Goal: Task Accomplishment & Management: Use online tool/utility

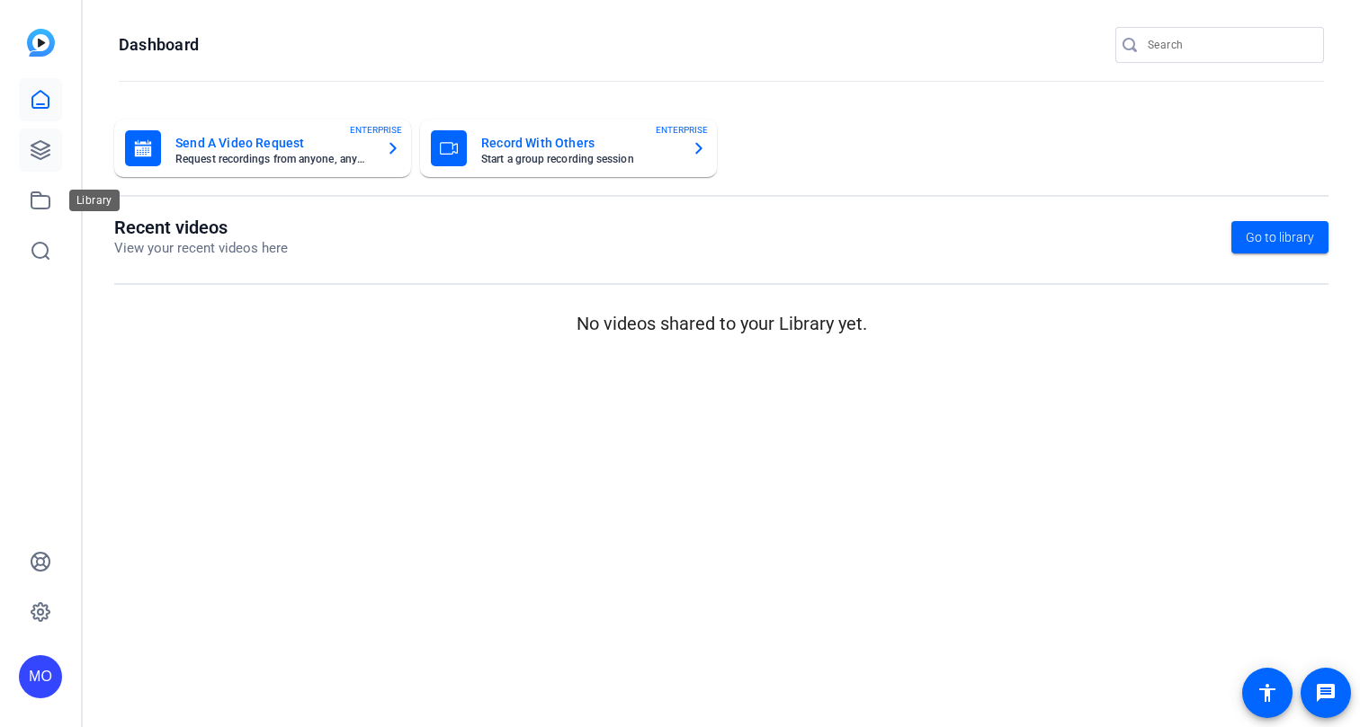
click at [32, 165] on link at bounding box center [40, 150] width 43 height 43
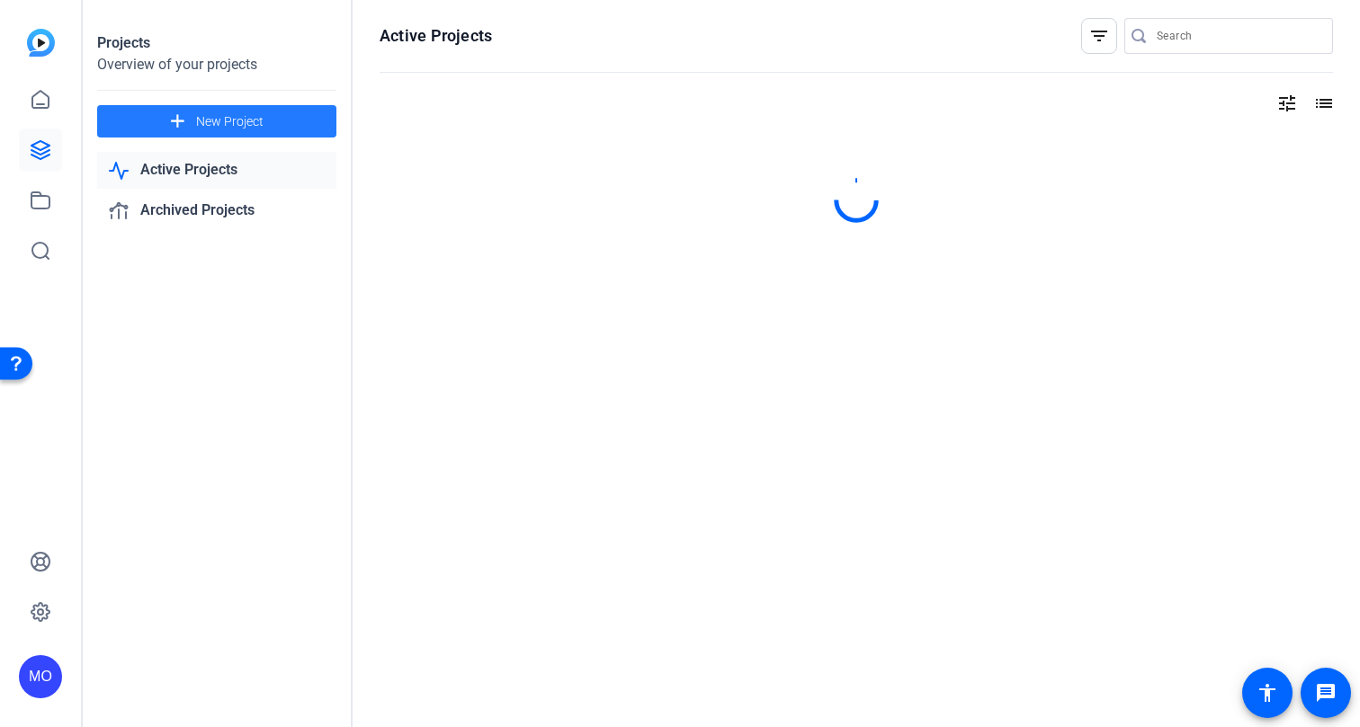
click at [188, 127] on mat-icon "add" at bounding box center [177, 122] width 22 height 22
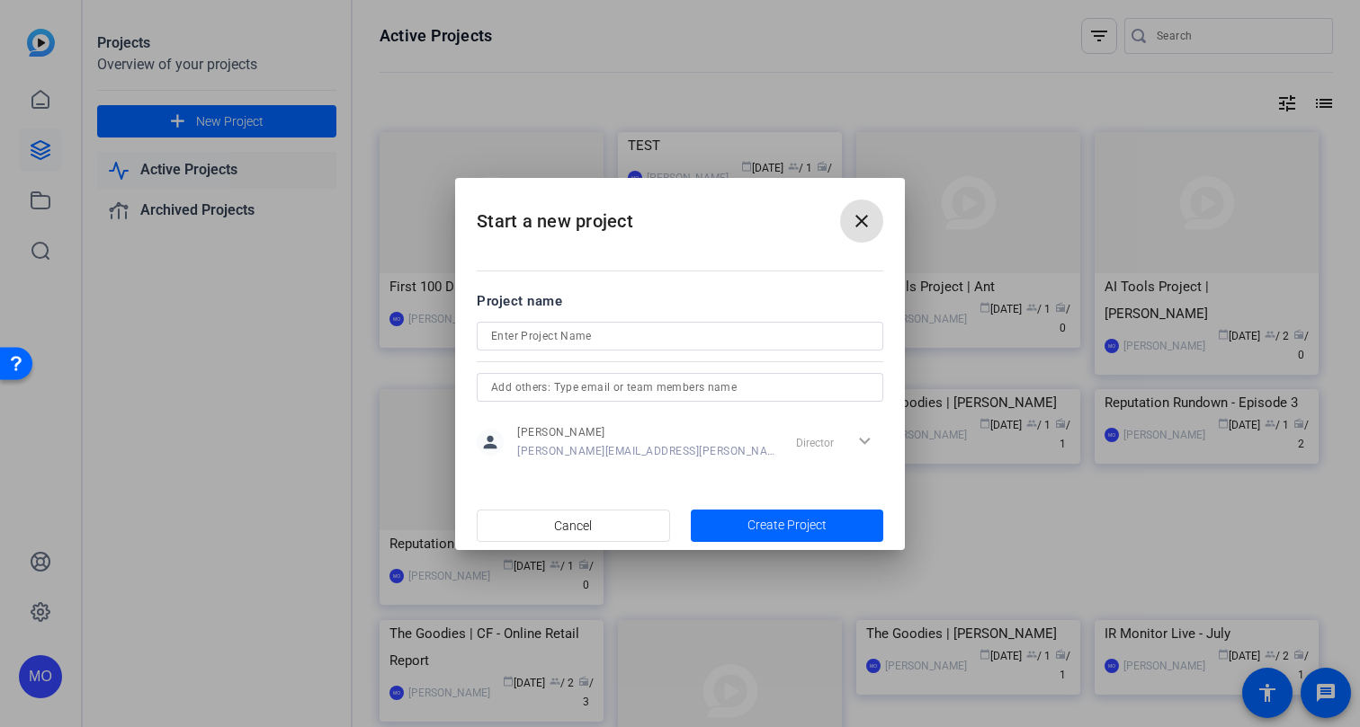
click at [611, 351] on div at bounding box center [680, 361] width 406 height 20
click at [605, 342] on input at bounding box center [680, 337] width 378 height 22
type input "The Goodies | [PERSON_NAME]"
click at [749, 525] on span "Create Project" at bounding box center [786, 525] width 79 height 19
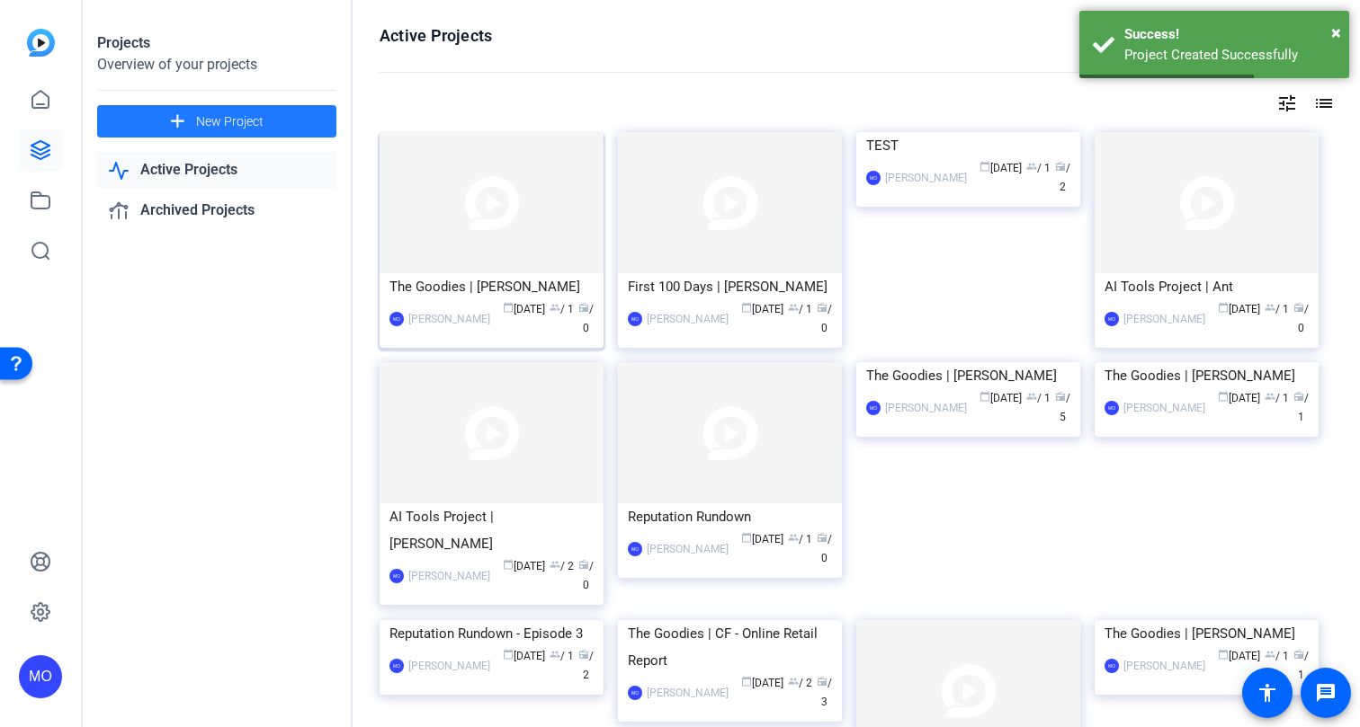
click at [490, 265] on img at bounding box center [491, 202] width 224 height 141
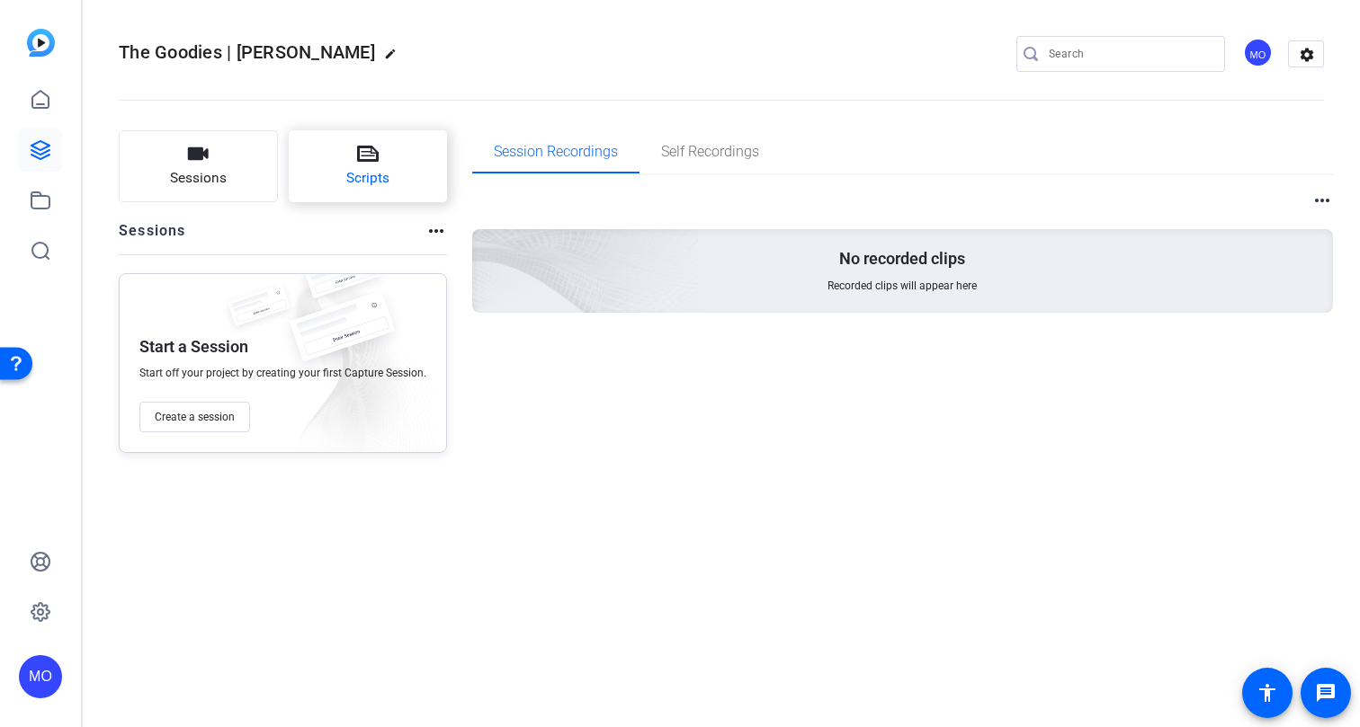
click at [370, 182] on span "Scripts" at bounding box center [367, 178] width 43 height 21
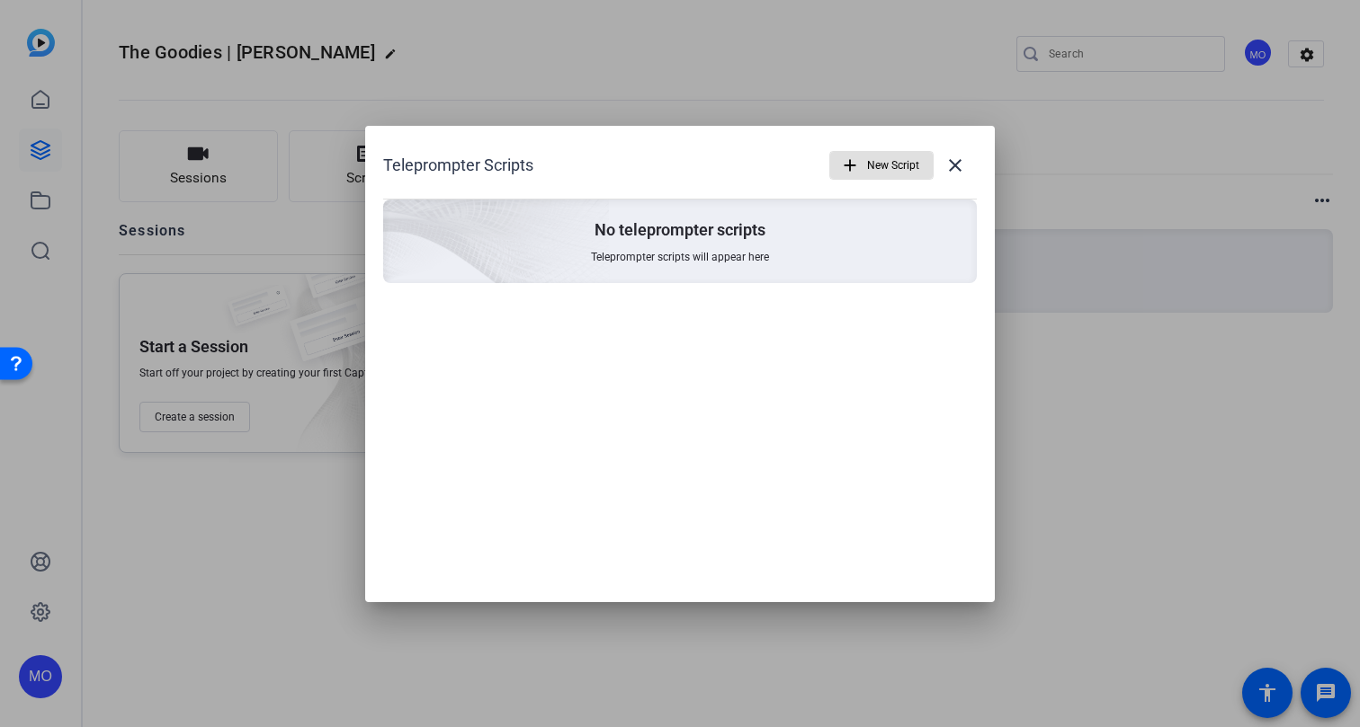
click at [882, 165] on span "New Script" at bounding box center [893, 165] width 52 height 34
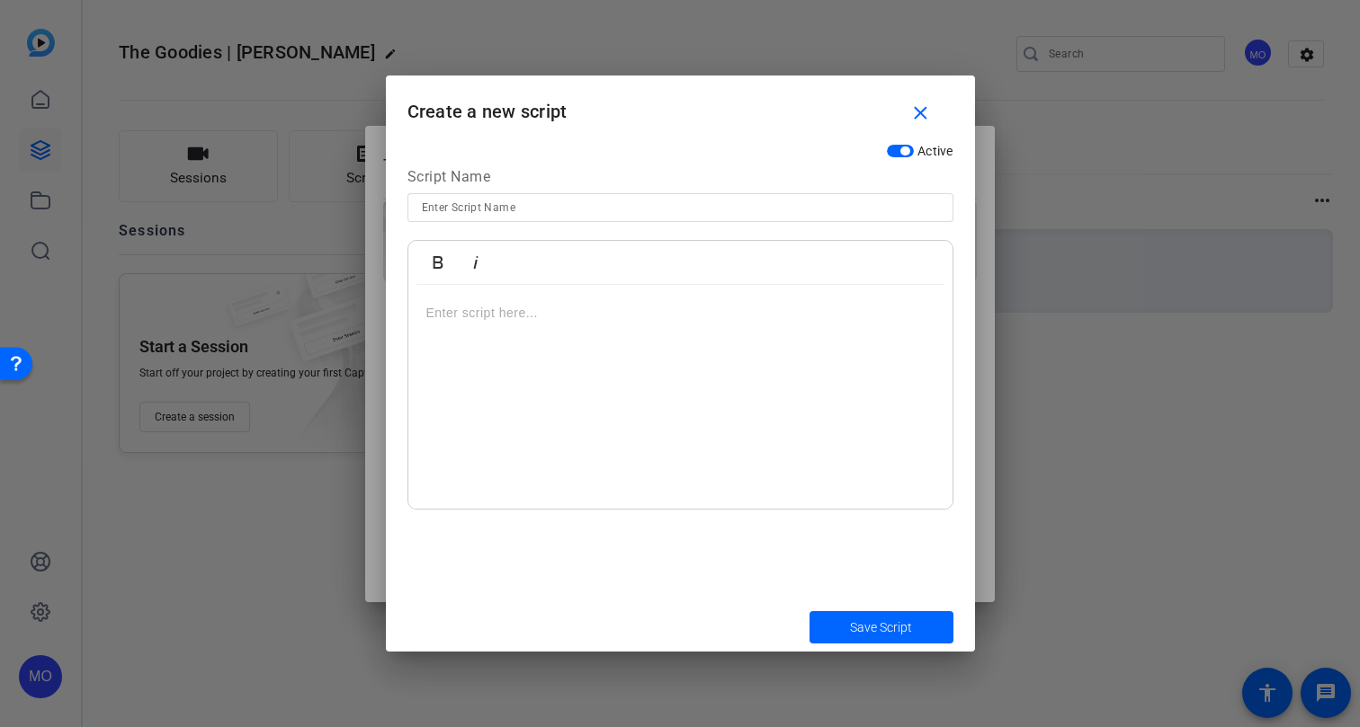
click at [455, 352] on div at bounding box center [680, 397] width 544 height 225
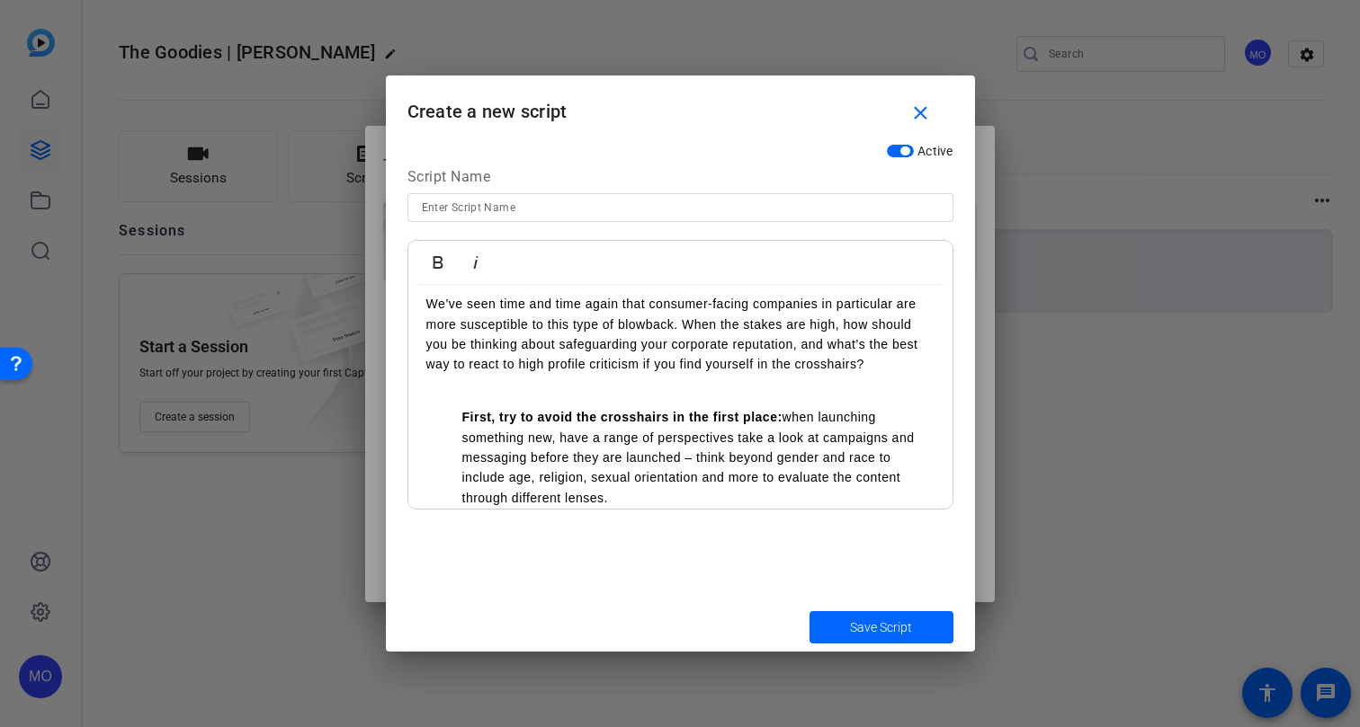
scroll to position [138, 0]
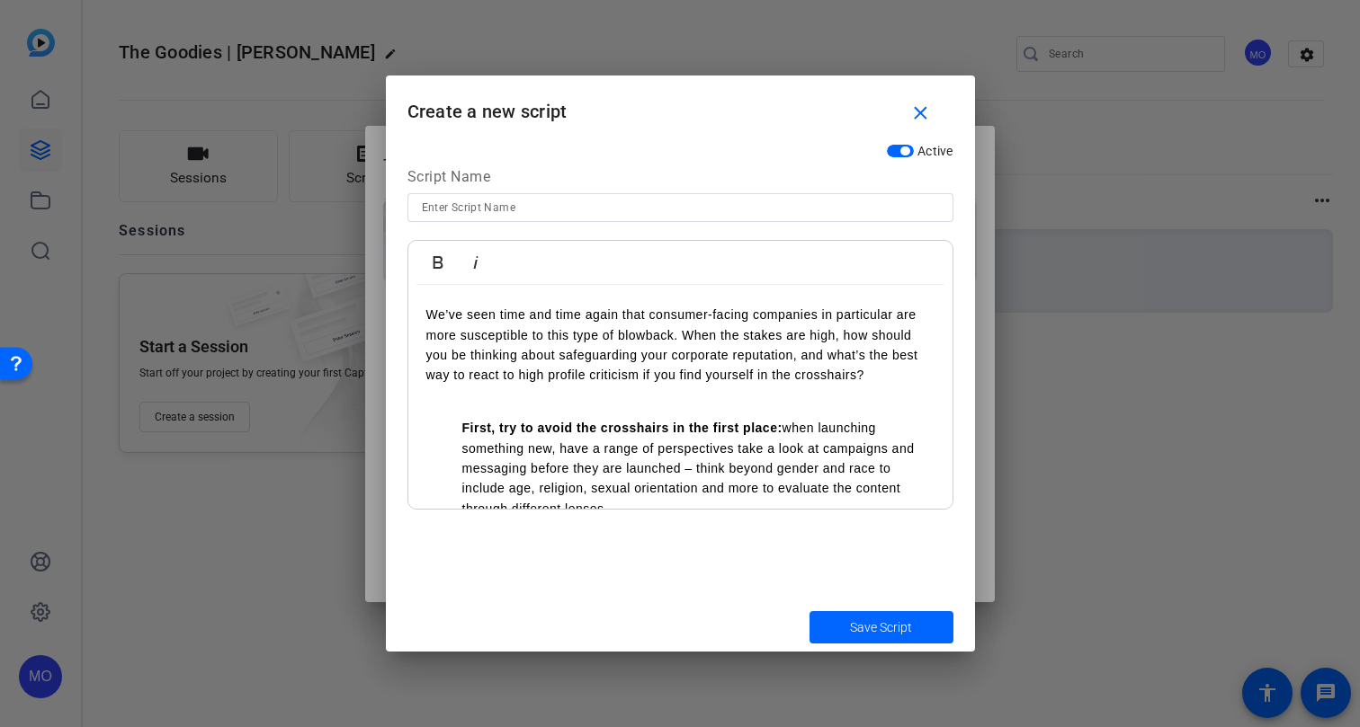
click at [459, 422] on ol "First, try to avoid the crosshairs in the first place: when launching something…" at bounding box center [680, 589] width 508 height 343
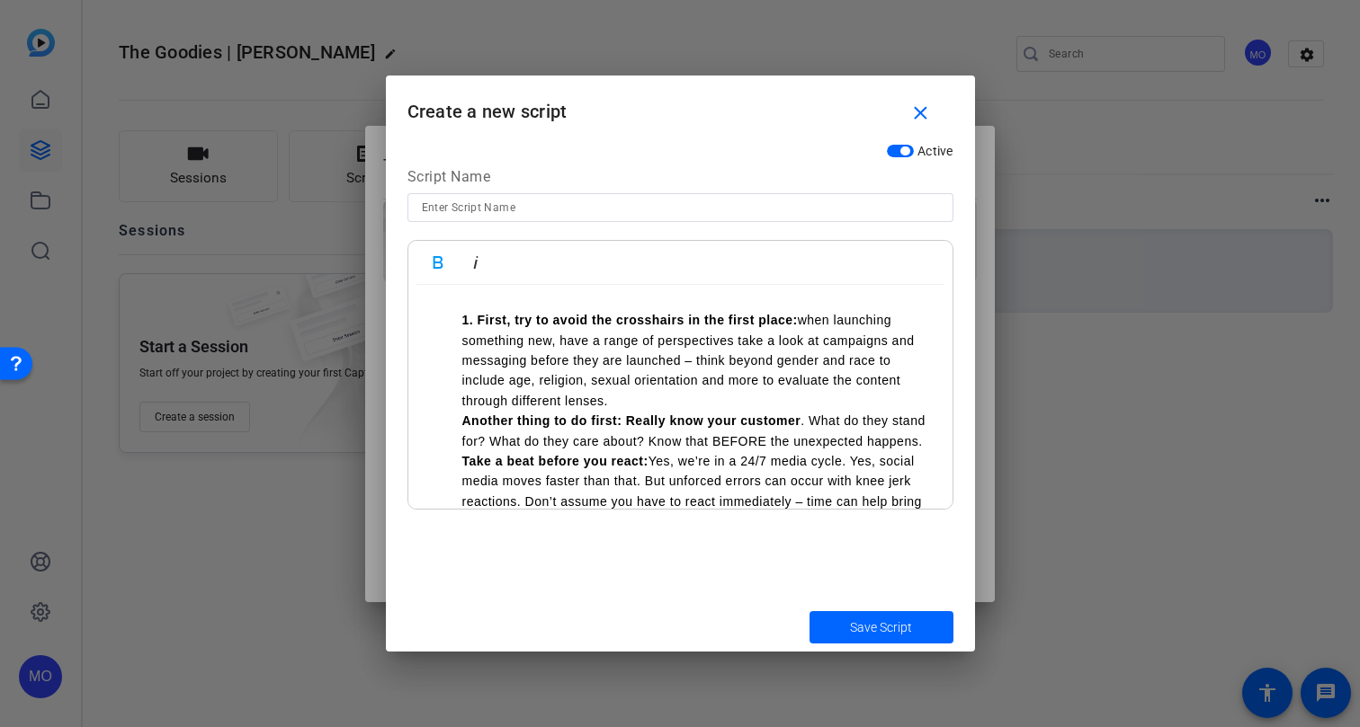
scroll to position [256, 0]
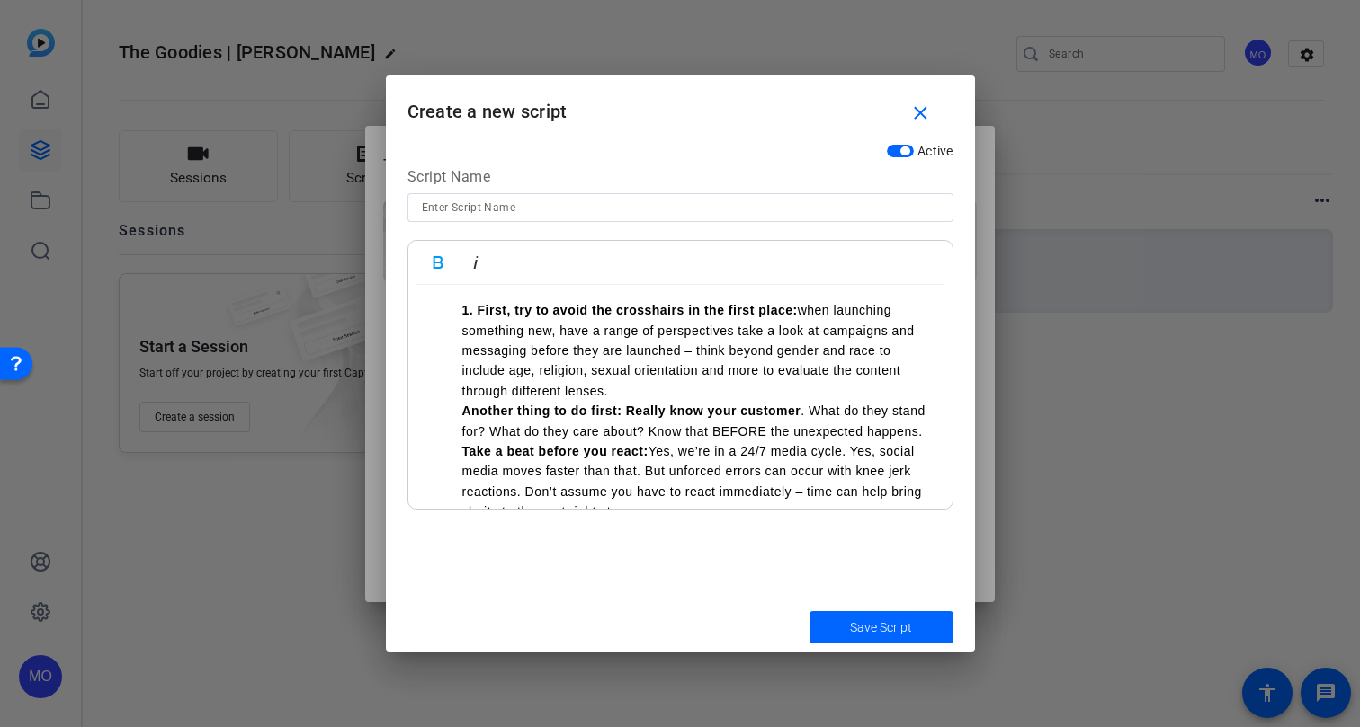
click at [462, 413] on strong "Another thing to do first: Really know your customer" at bounding box center [631, 411] width 339 height 14
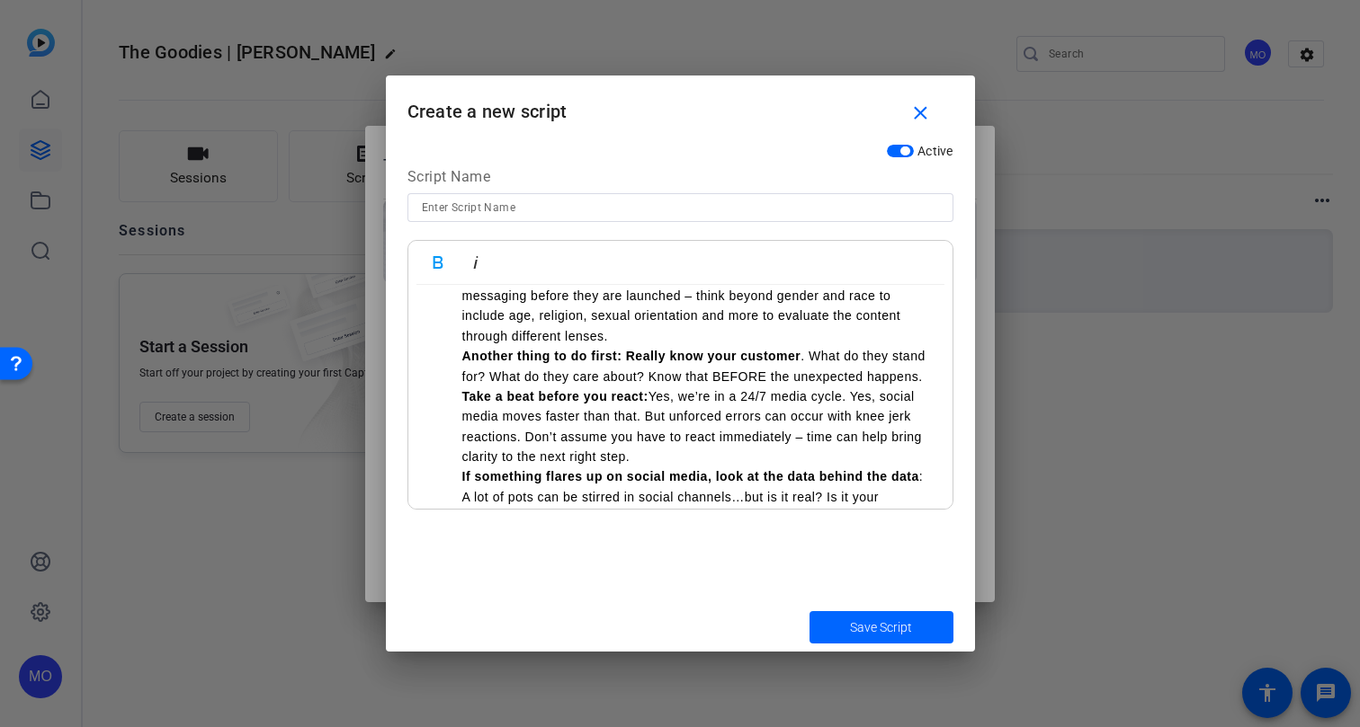
scroll to position [315, 0]
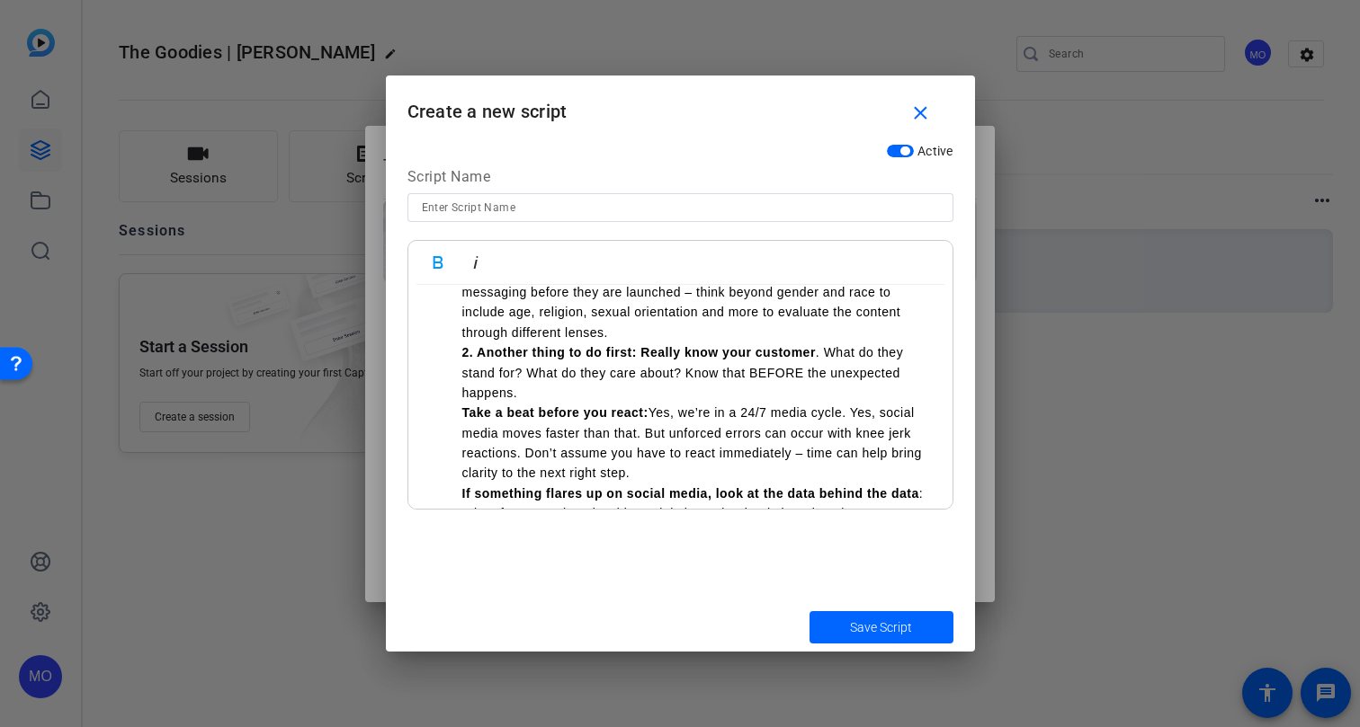
click at [462, 410] on strong "Take a beat before you react:" at bounding box center [555, 413] width 186 height 14
click at [458, 495] on ol "1. First, try to avoid the crosshairs in the first place: when launching someth…" at bounding box center [680, 423] width 508 height 362
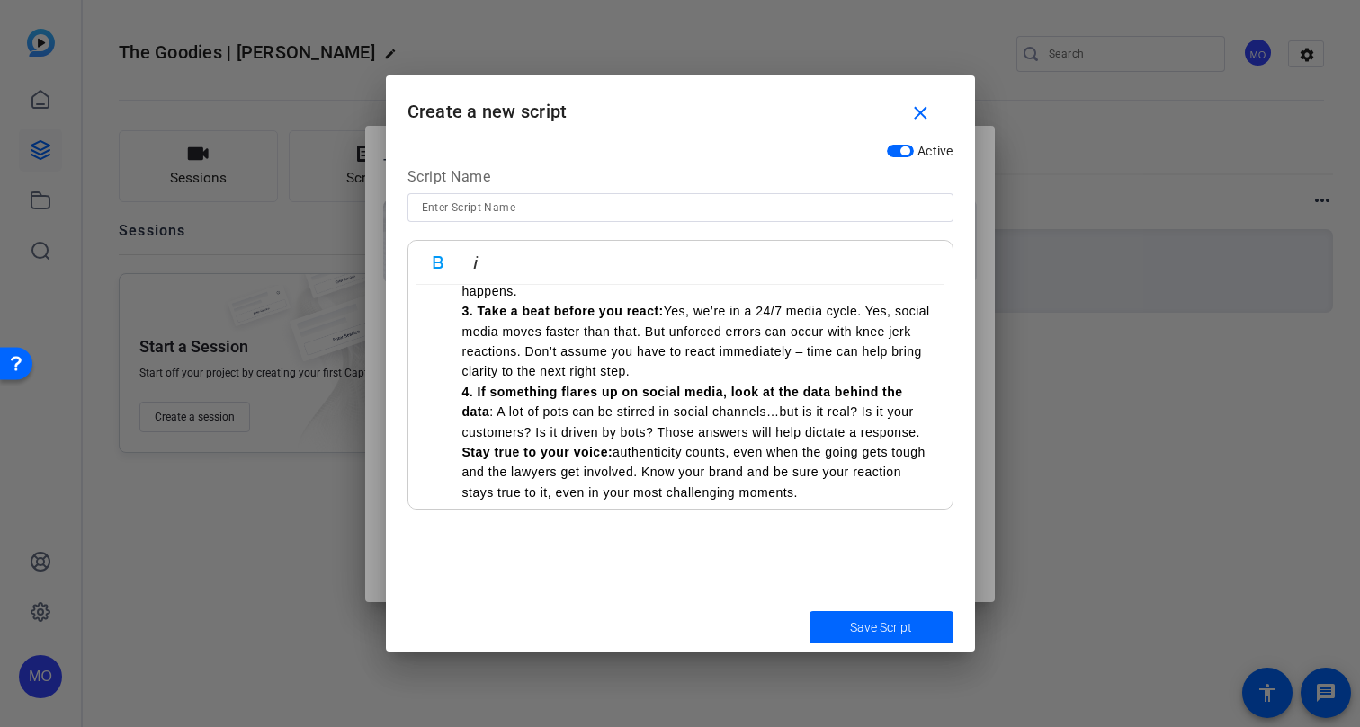
scroll to position [501, 0]
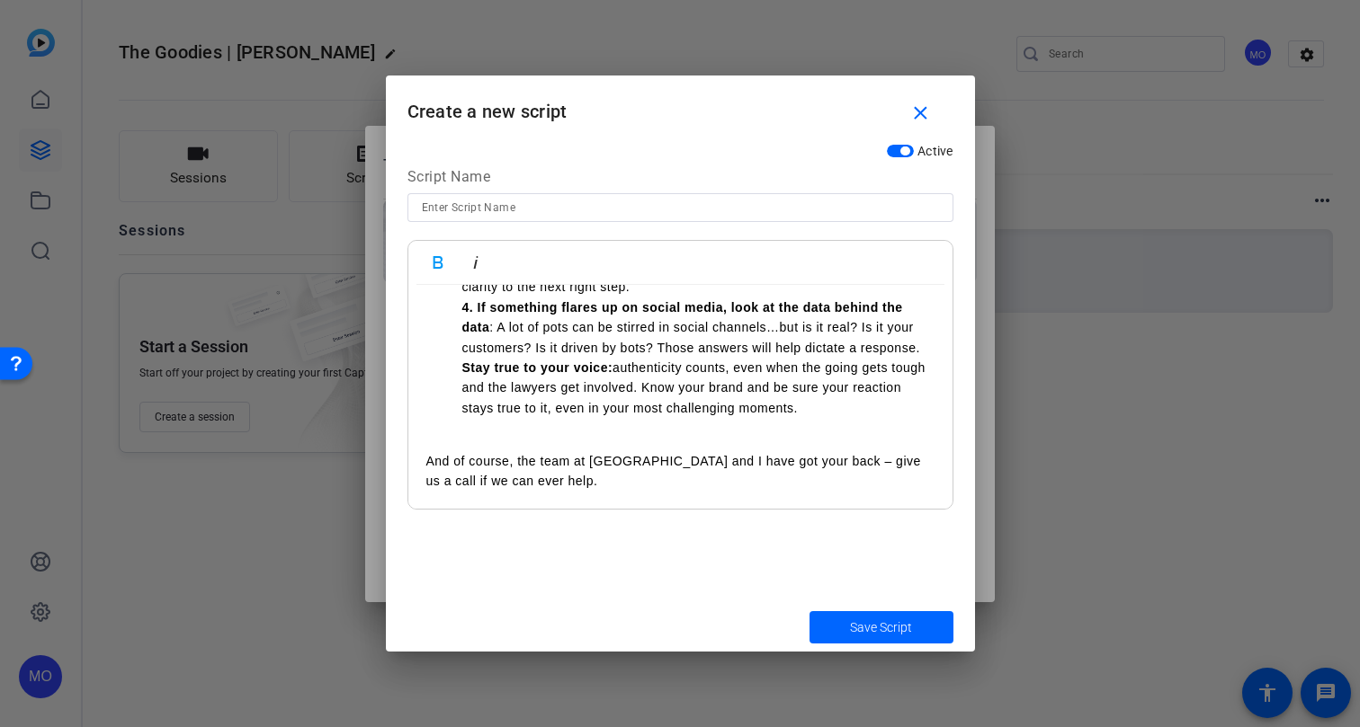
click at [460, 362] on ol "1. First, try to avoid the crosshairs in the first place: when launching someth…" at bounding box center [680, 237] width 508 height 362
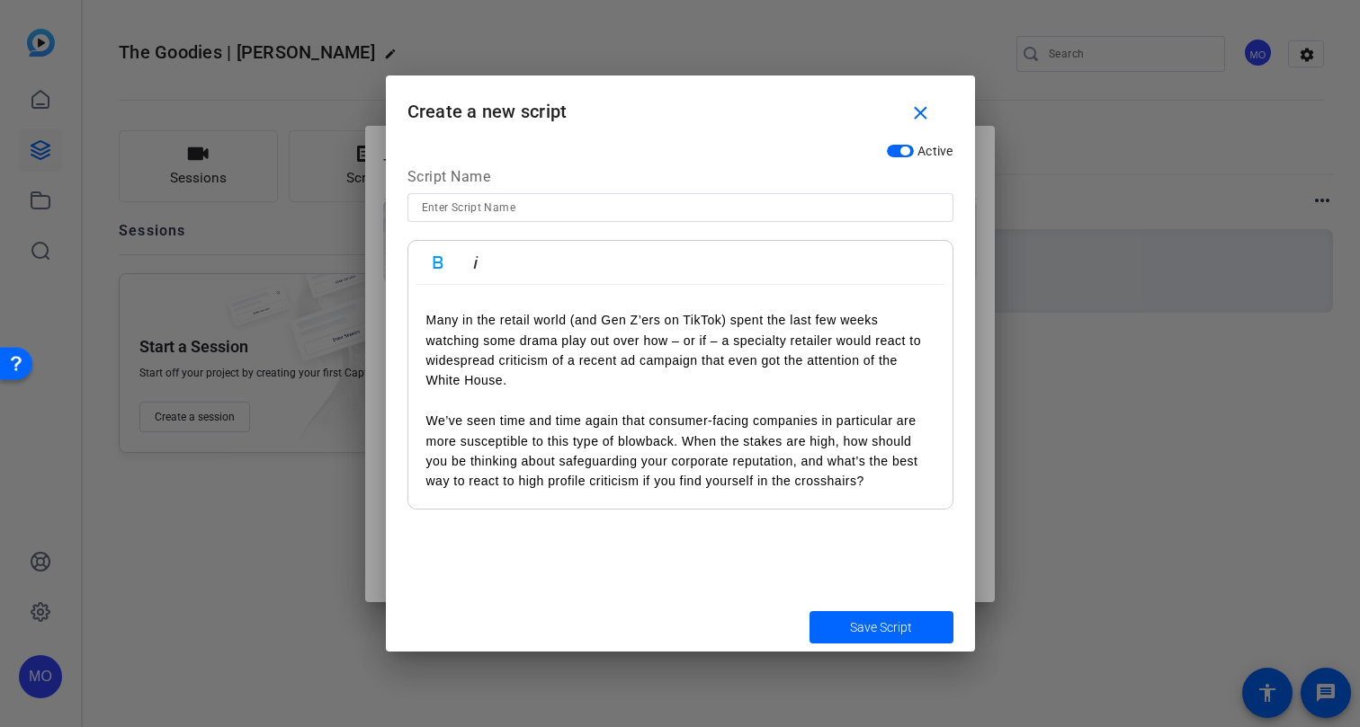
scroll to position [0, 0]
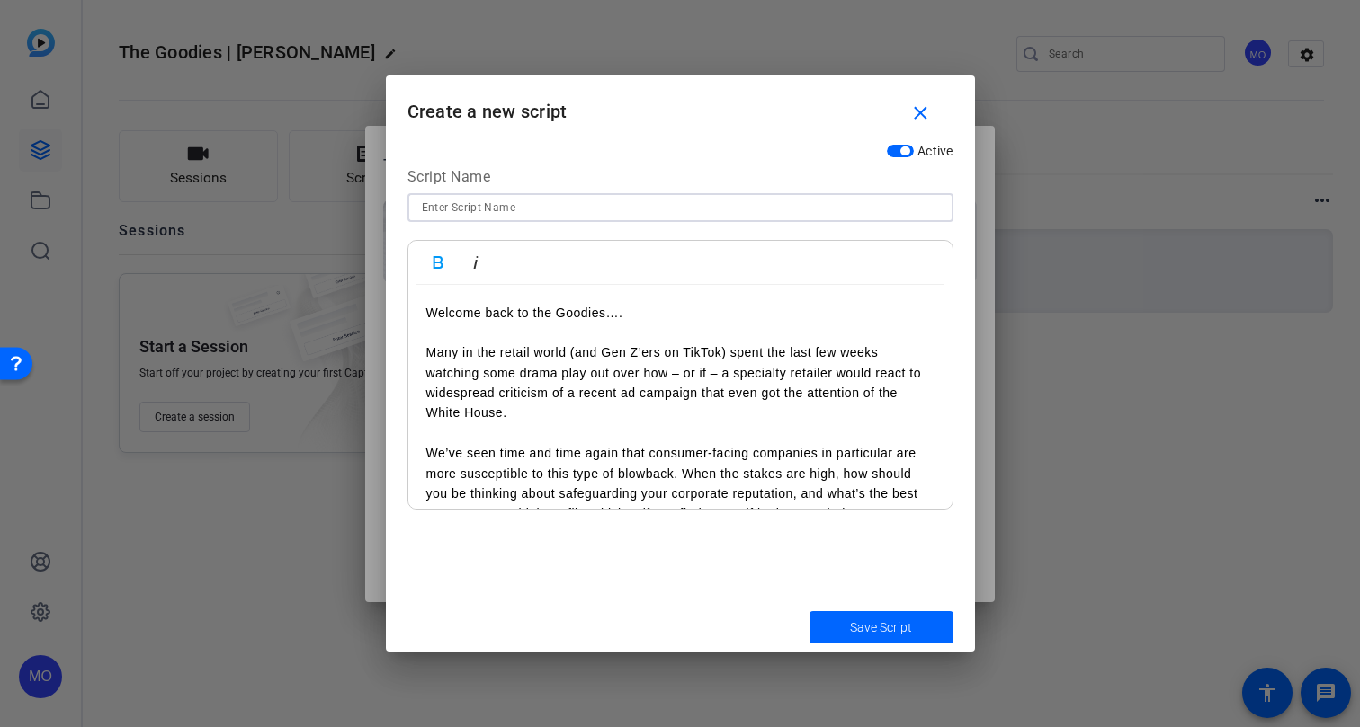
click at [456, 201] on input at bounding box center [680, 208] width 517 height 22
type input "R"
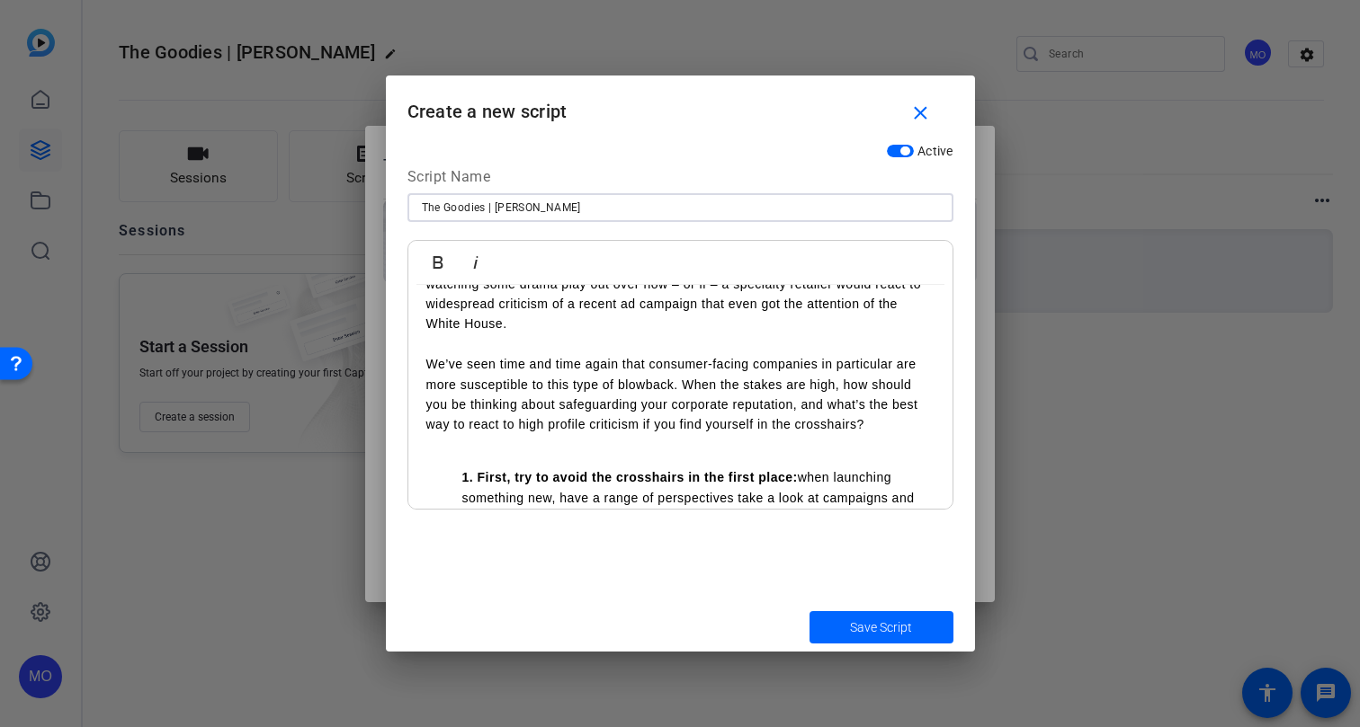
scroll to position [91, 0]
type input "The Goodies | [PERSON_NAME]"
click at [848, 624] on span "submit" at bounding box center [881, 627] width 144 height 43
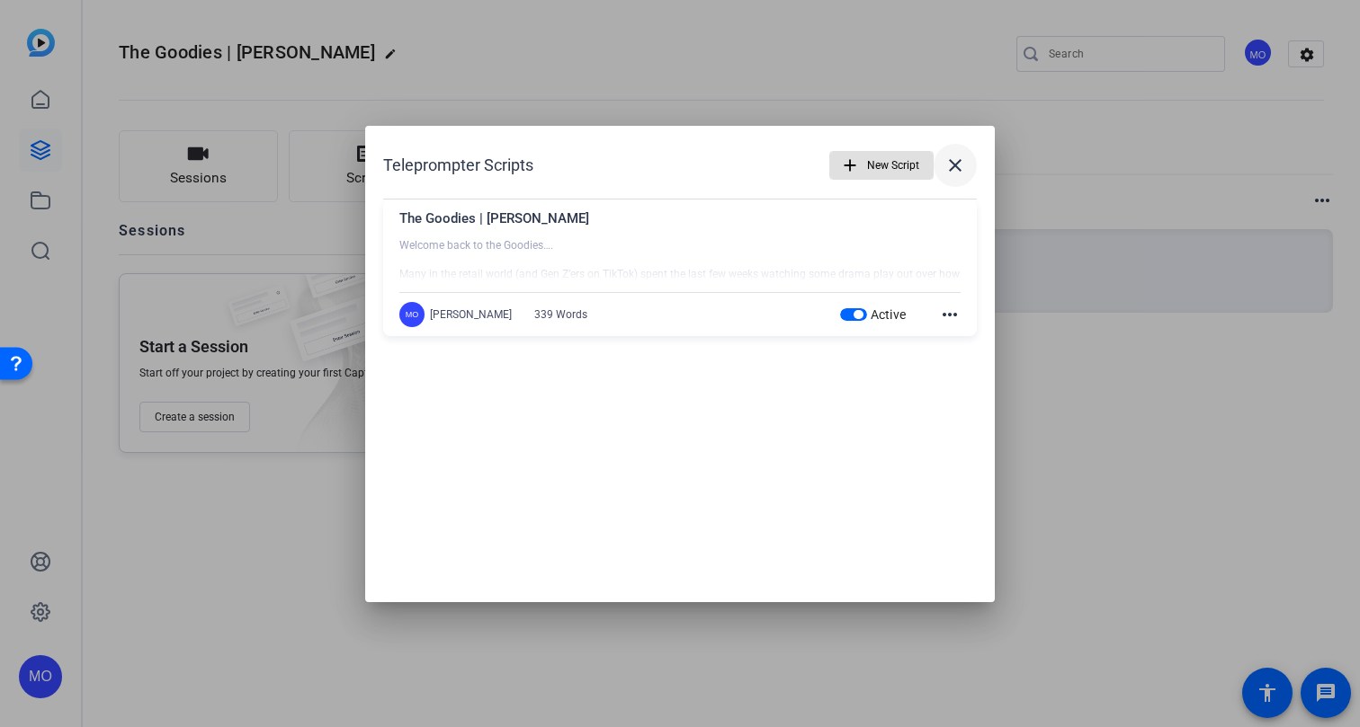
click at [955, 171] on mat-icon "close" at bounding box center [955, 166] width 22 height 22
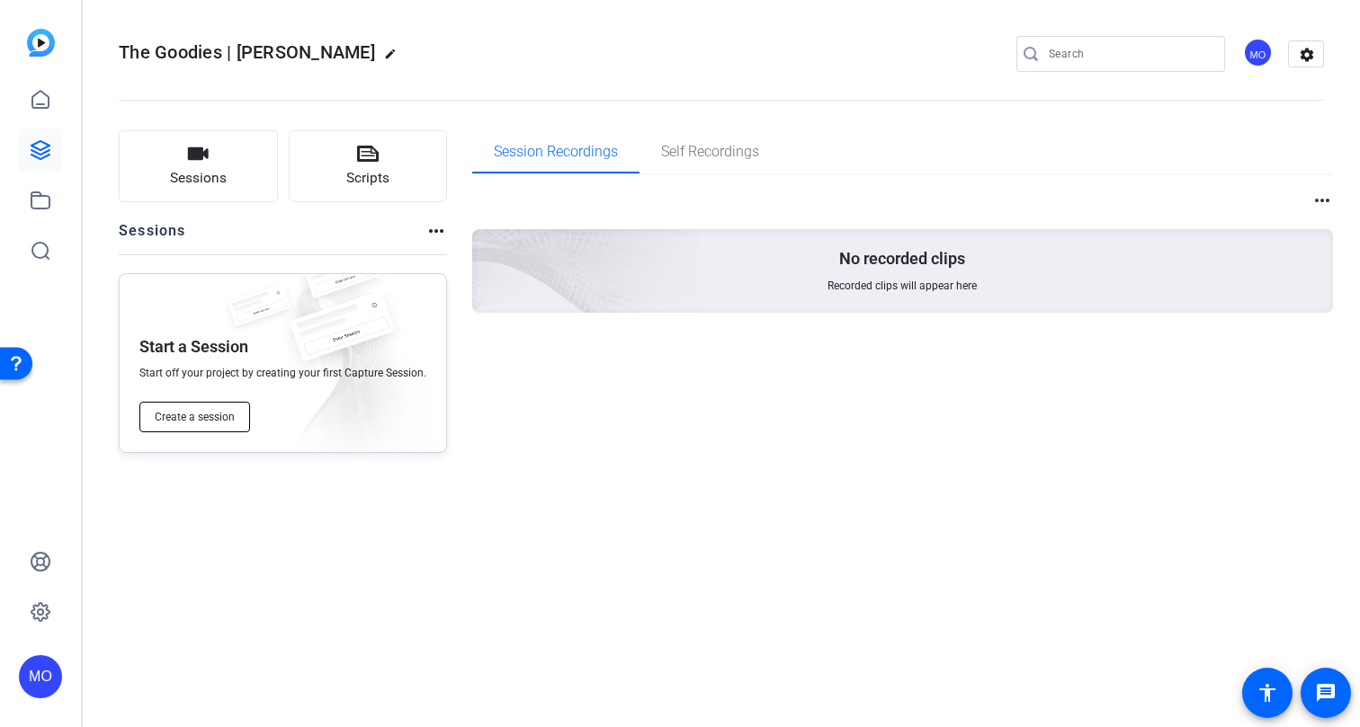
click at [219, 408] on button "Create a session" at bounding box center [194, 417] width 111 height 31
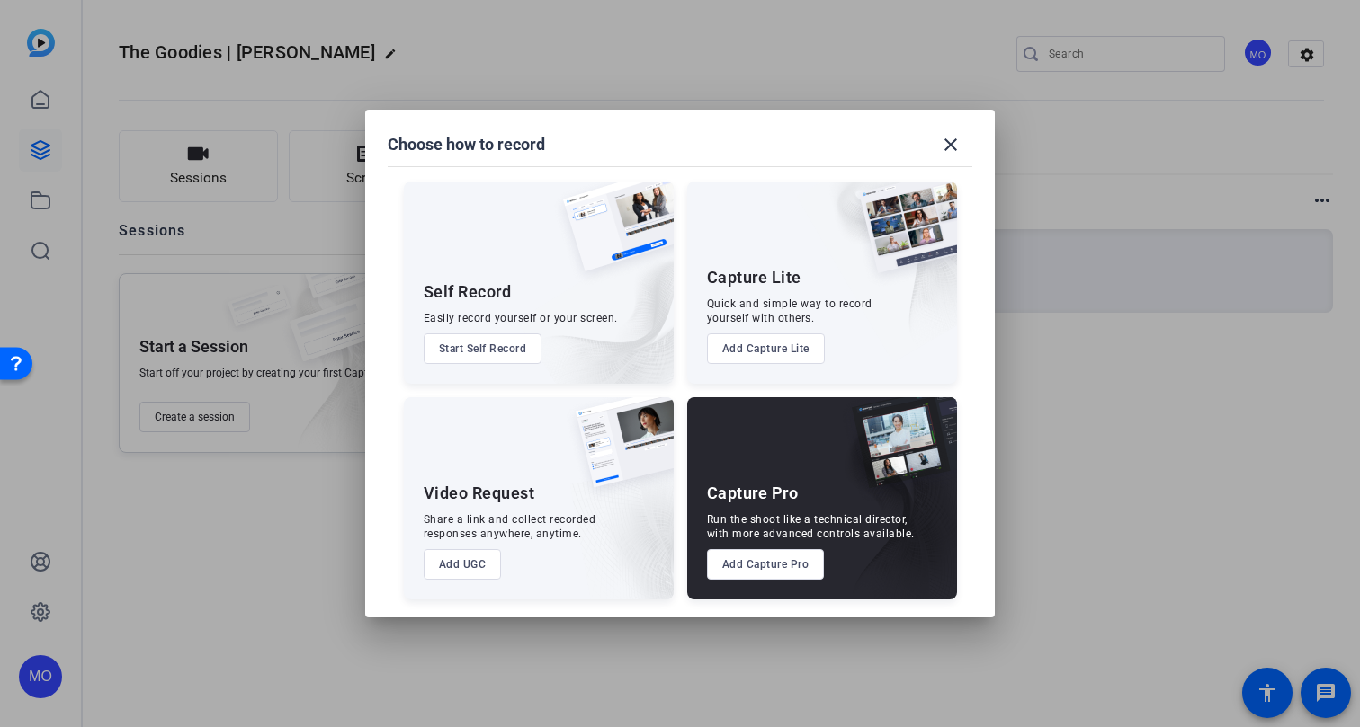
click at [474, 562] on button "Add UGC" at bounding box center [463, 564] width 78 height 31
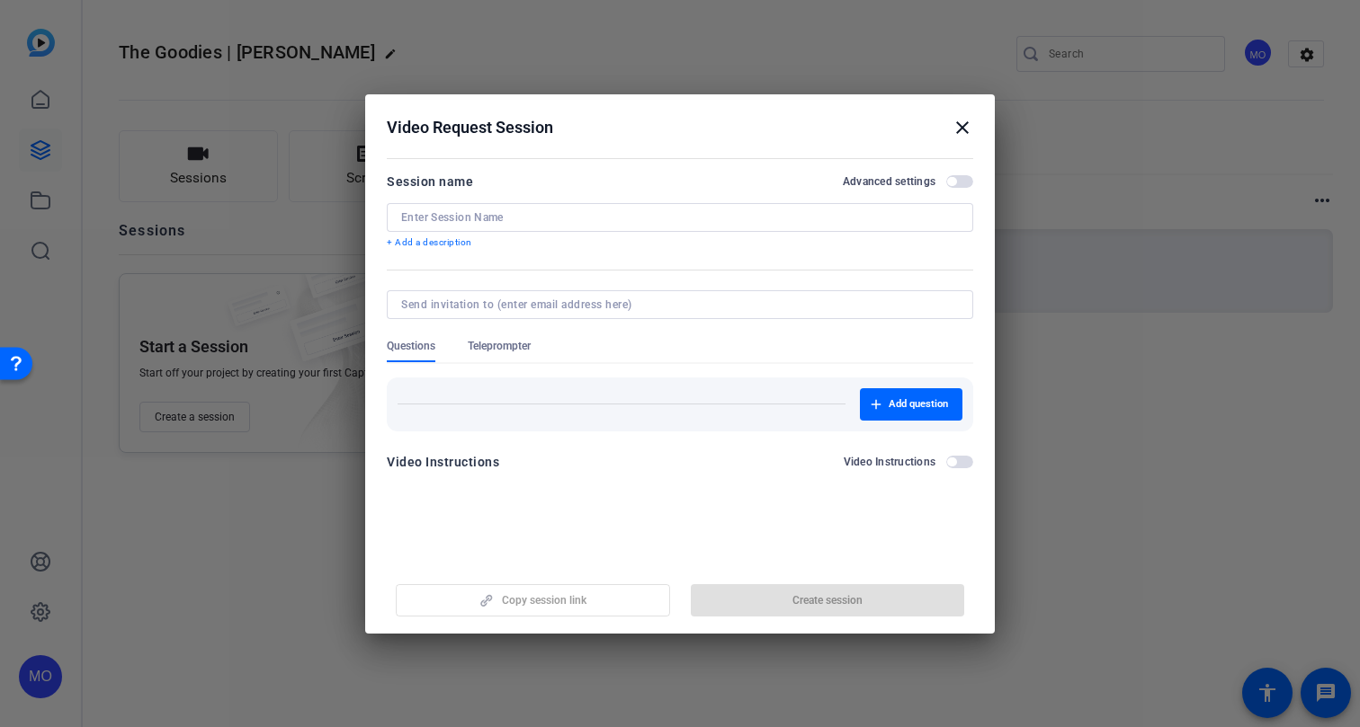
click at [525, 220] on input at bounding box center [680, 217] width 558 height 14
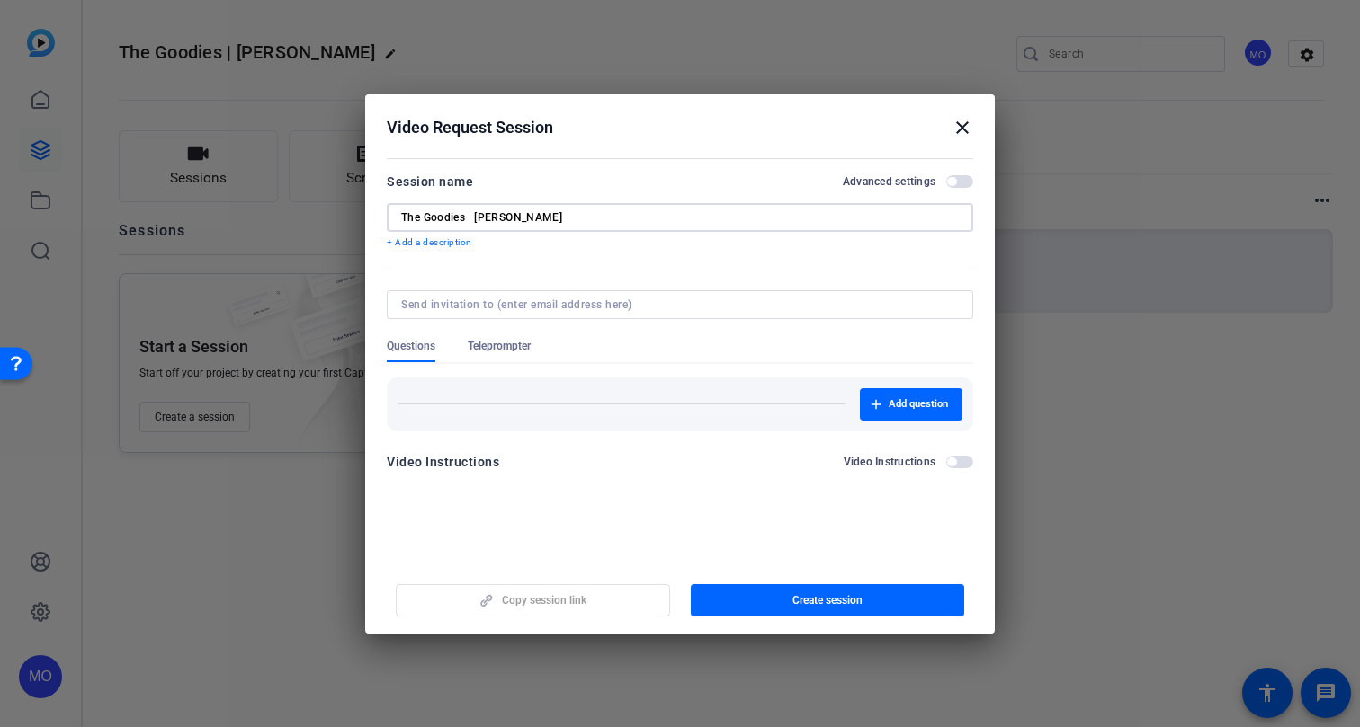
type input "The Goodies | [PERSON_NAME]"
click at [965, 180] on span "button" at bounding box center [959, 181] width 27 height 13
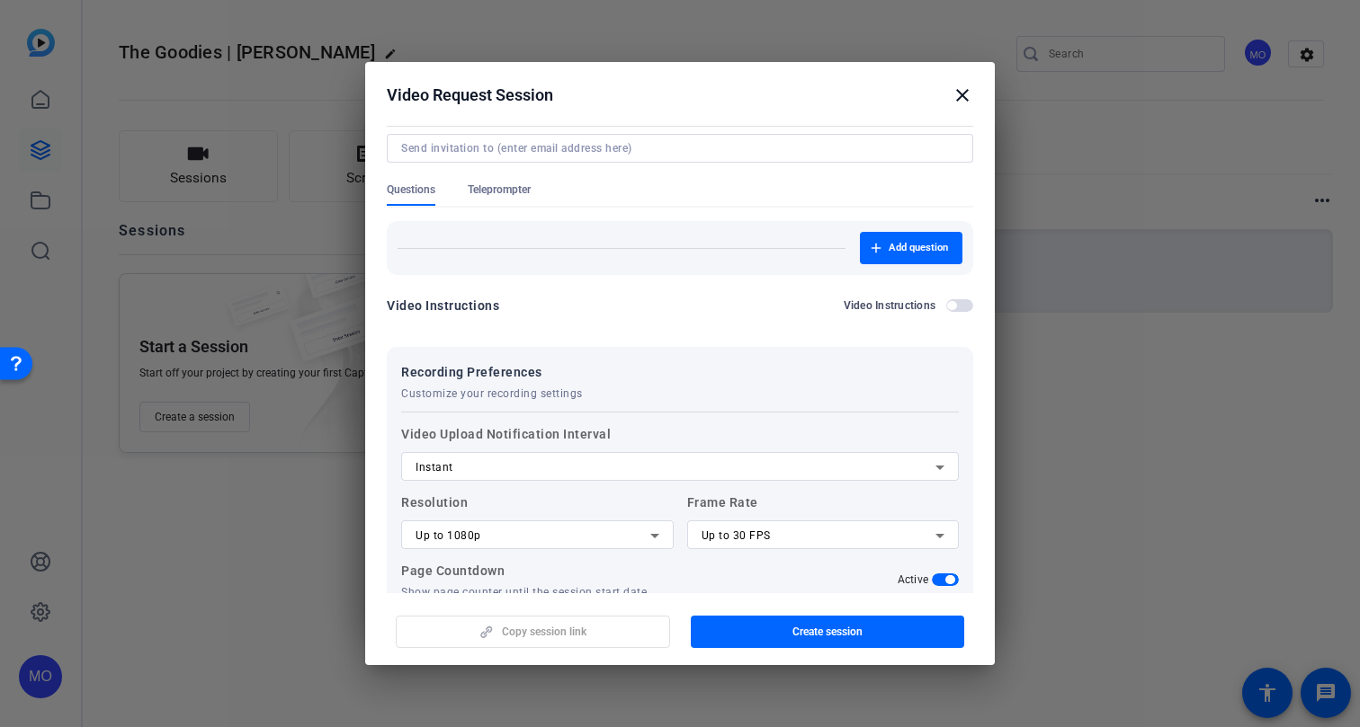
scroll to position [119, 0]
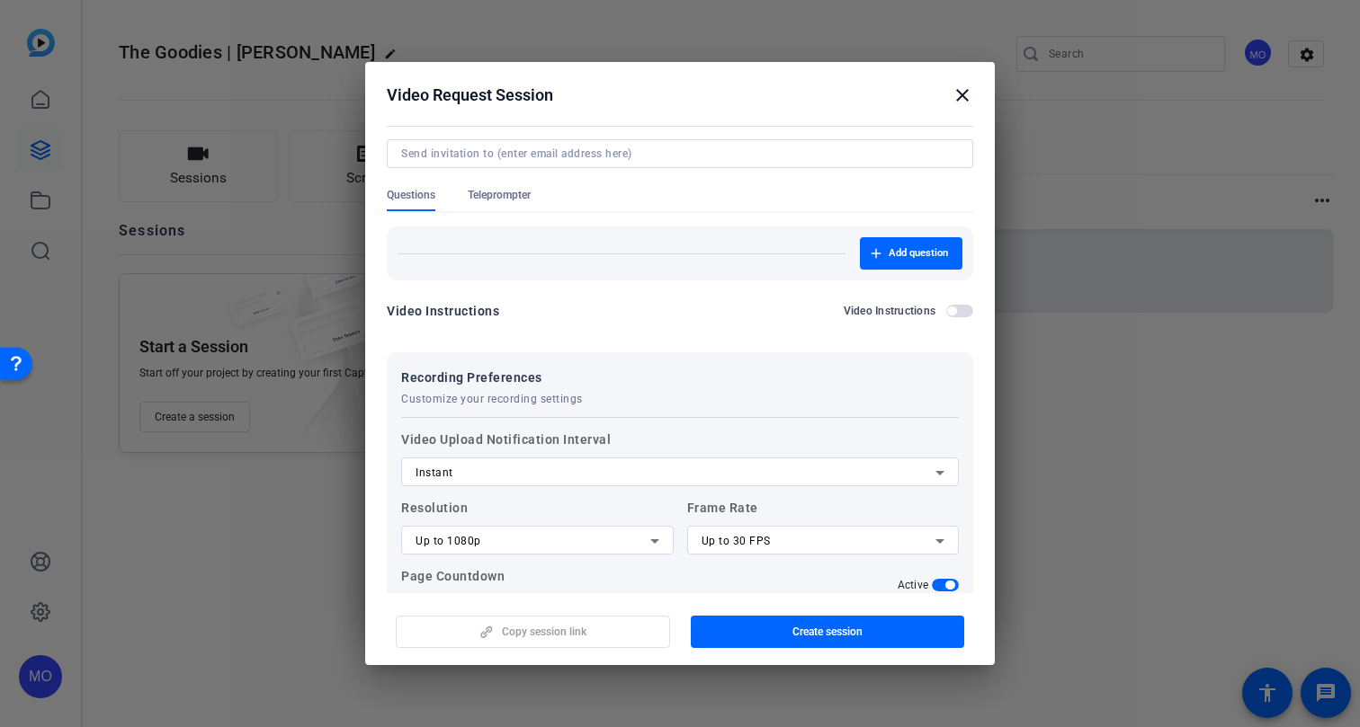
click at [505, 201] on span "Teleprompter" at bounding box center [499, 195] width 63 height 14
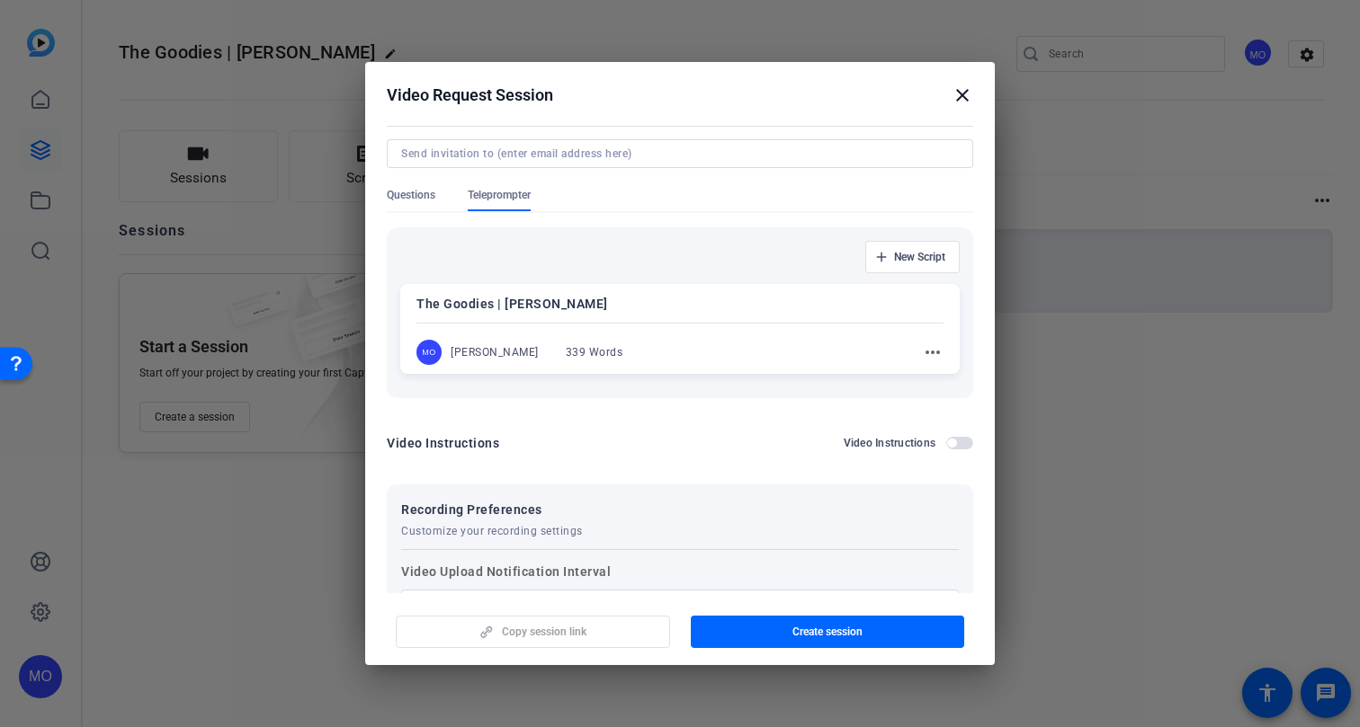
click at [627, 289] on div "The Goodies | [PERSON_NAME] MO [PERSON_NAME] 339 Words more_horiz" at bounding box center [679, 329] width 559 height 90
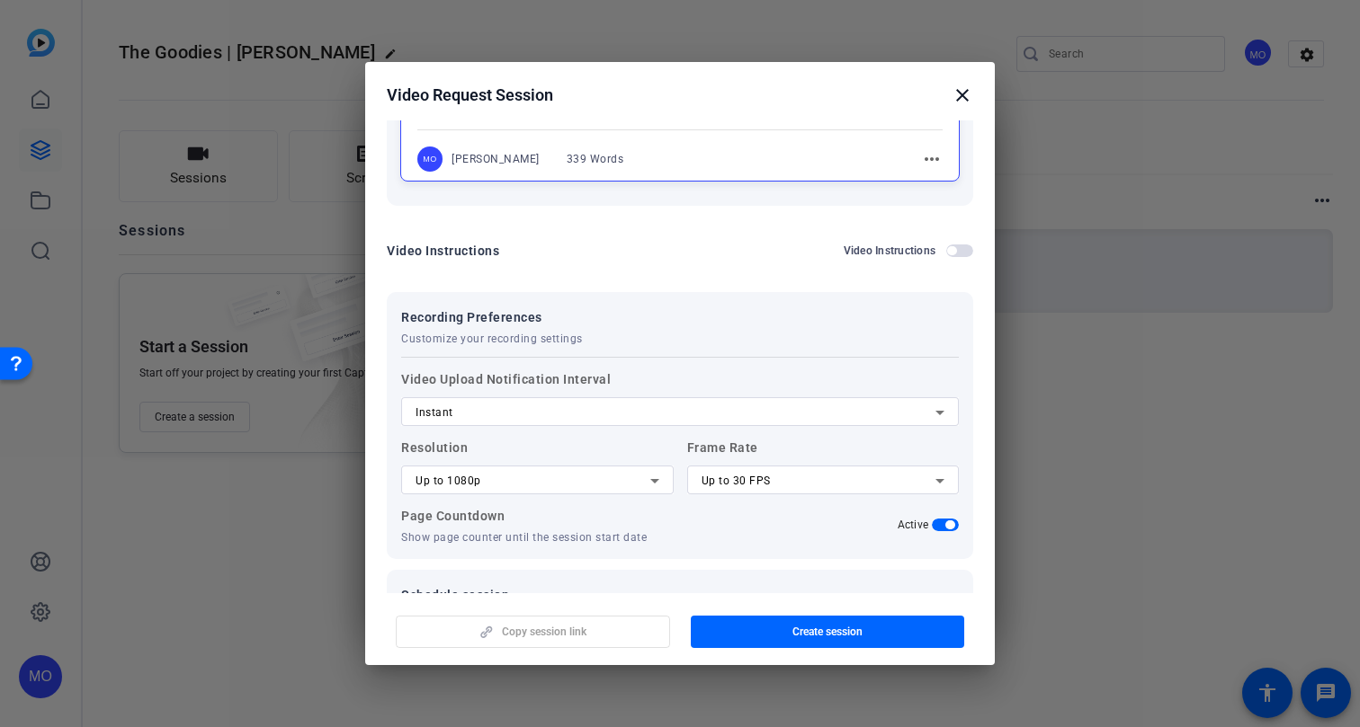
scroll to position [378, 0]
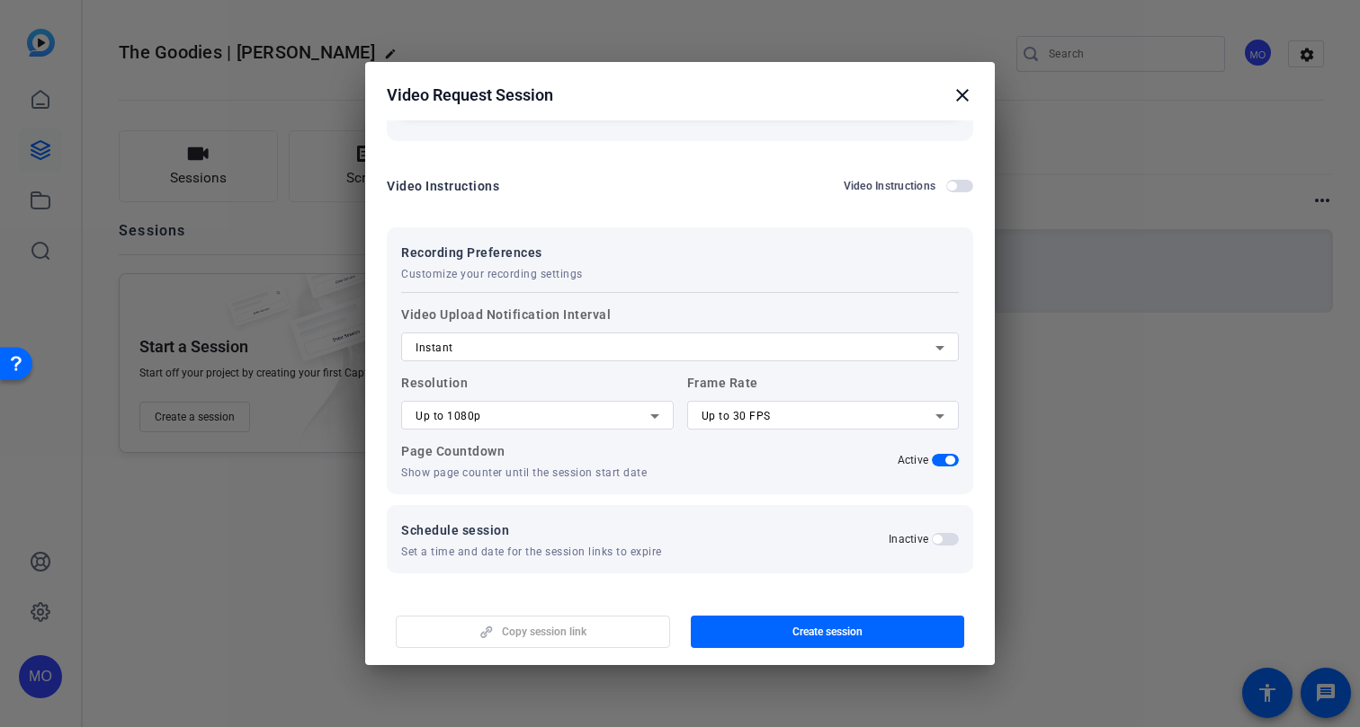
click at [944, 542] on span "button" at bounding box center [945, 539] width 27 height 13
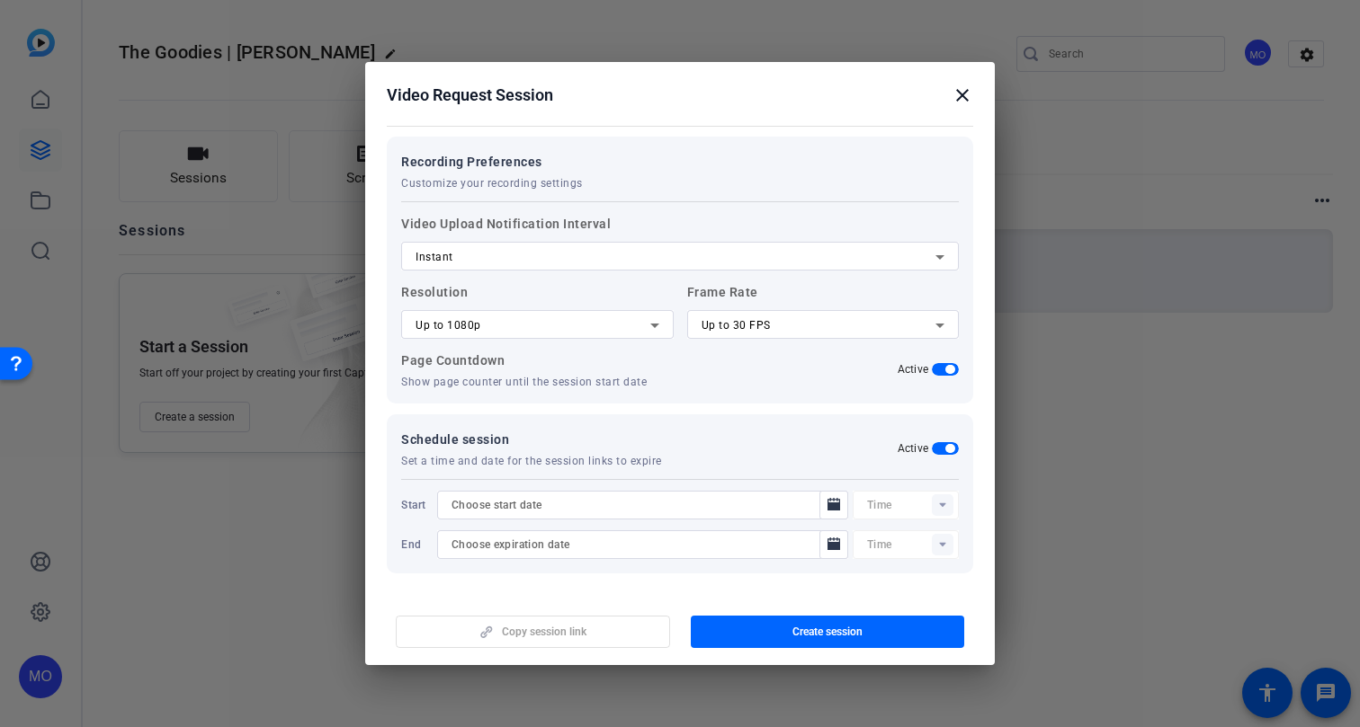
scroll to position [467, 0]
click at [831, 501] on icon "Open calendar" at bounding box center [833, 507] width 14 height 22
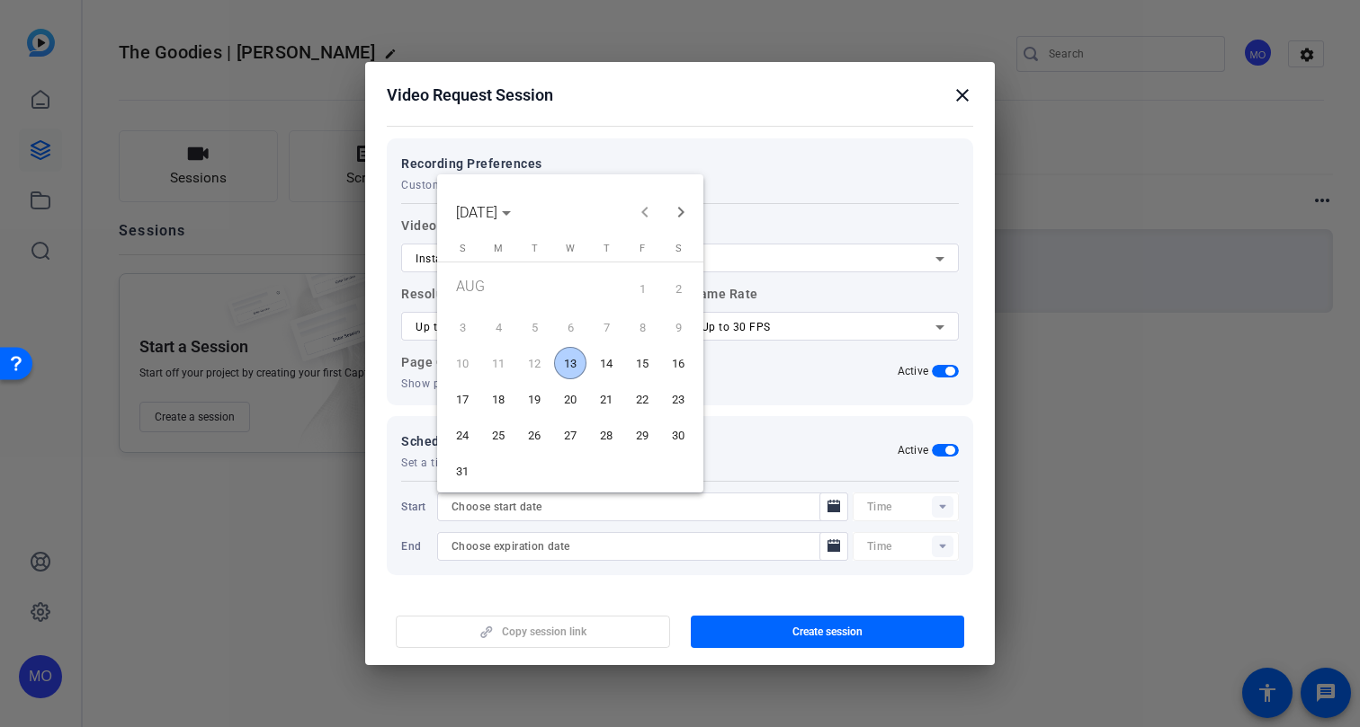
click at [570, 361] on span "13" at bounding box center [570, 363] width 32 height 32
type input "[DATE]"
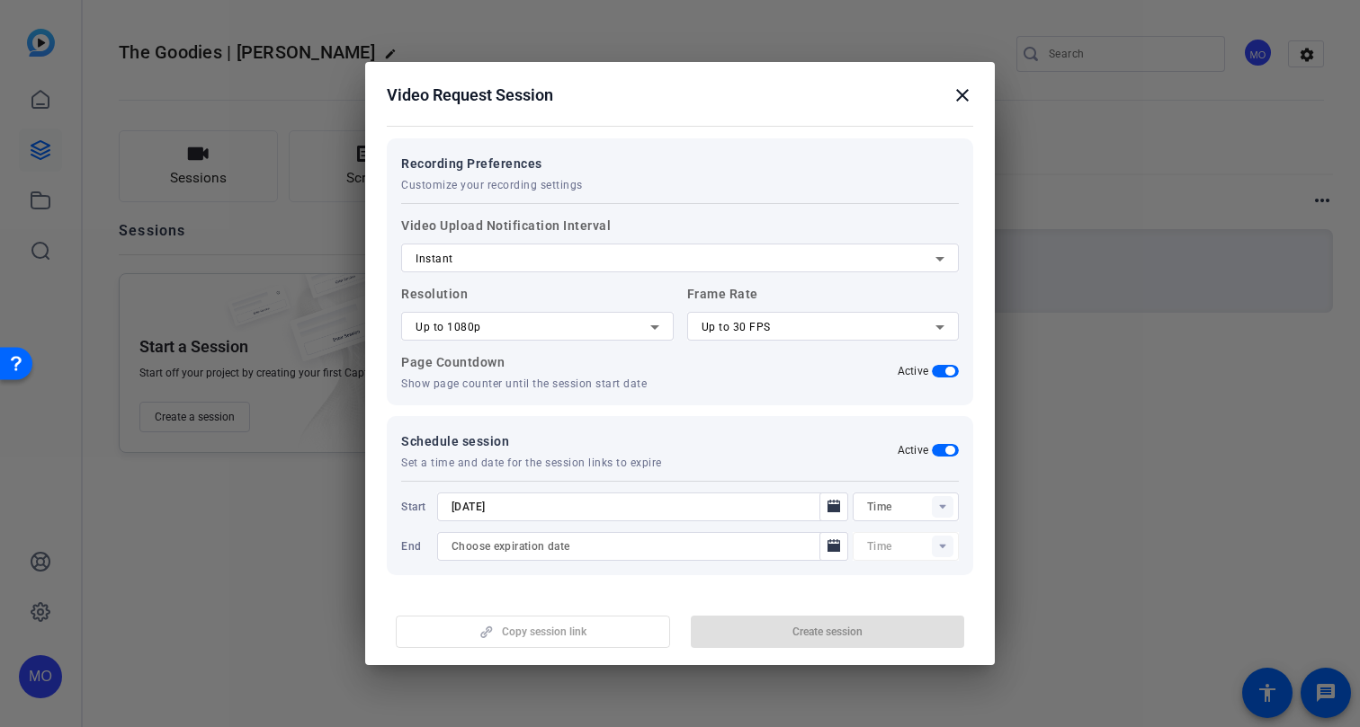
click at [940, 513] on rect at bounding box center [943, 507] width 22 height 22
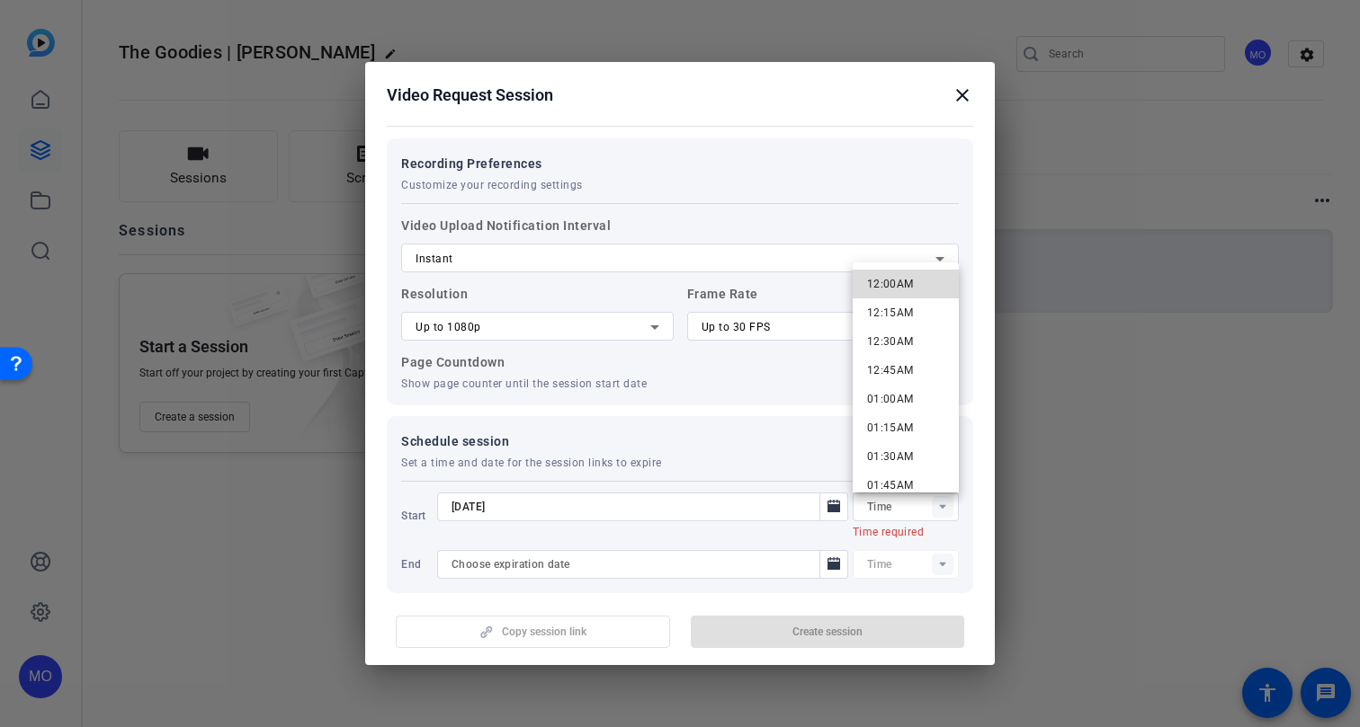
click at [898, 281] on span "12:00AM" at bounding box center [890, 284] width 47 height 13
type input "12:00AM"
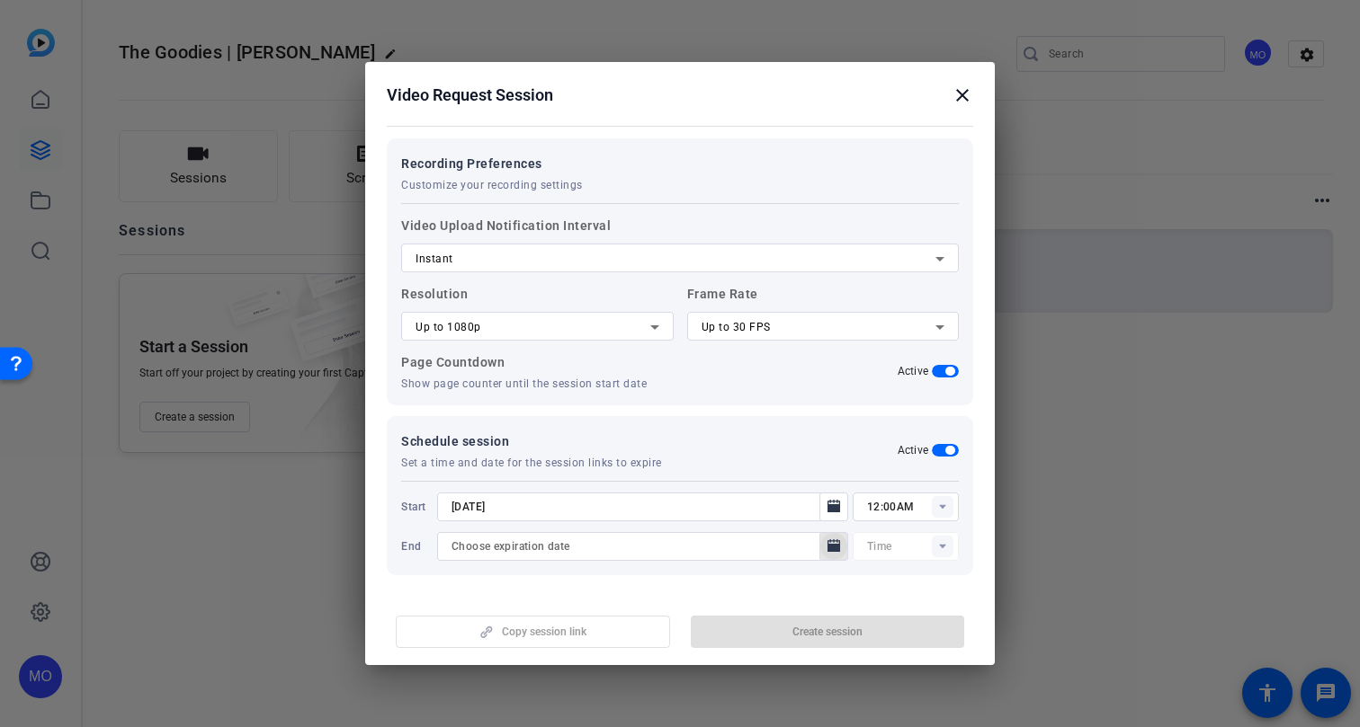
click at [832, 555] on icon "Open calendar" at bounding box center [833, 547] width 14 height 22
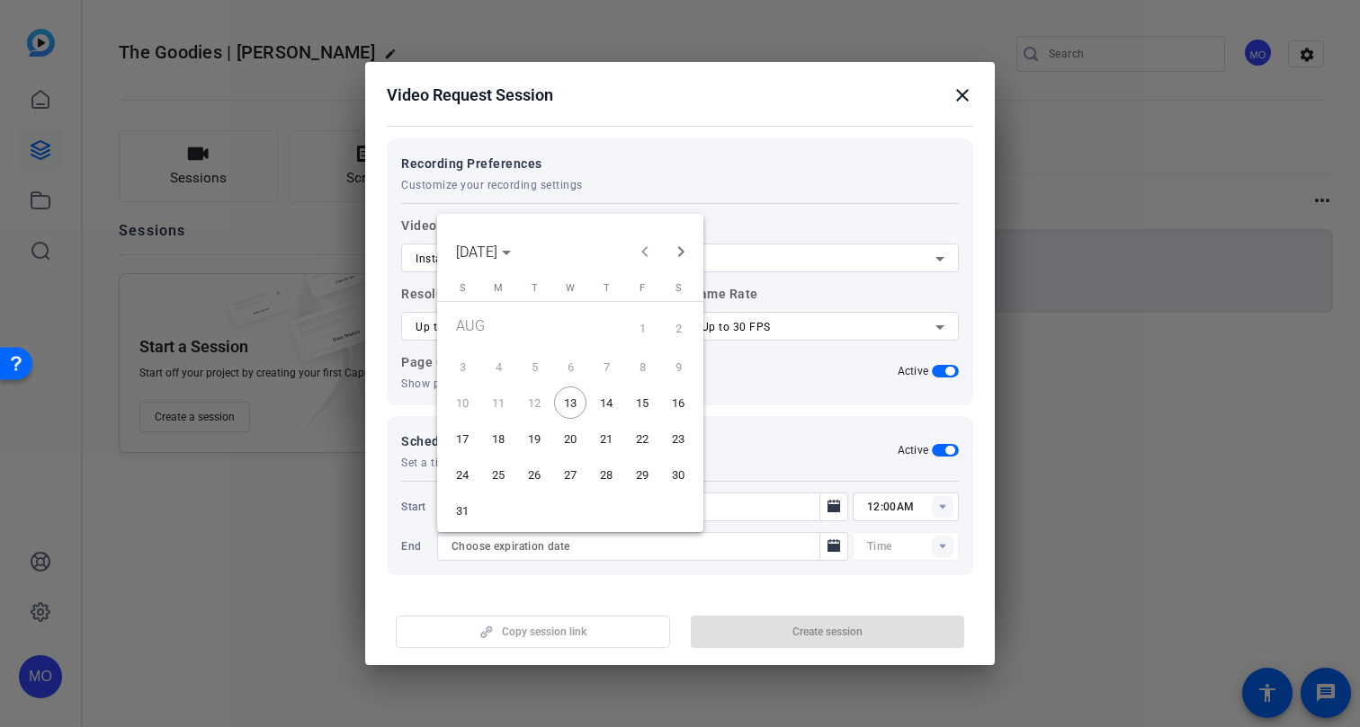
click at [461, 503] on span "31" at bounding box center [462, 511] width 32 height 32
type input "[DATE]"
type input "12:15AM"
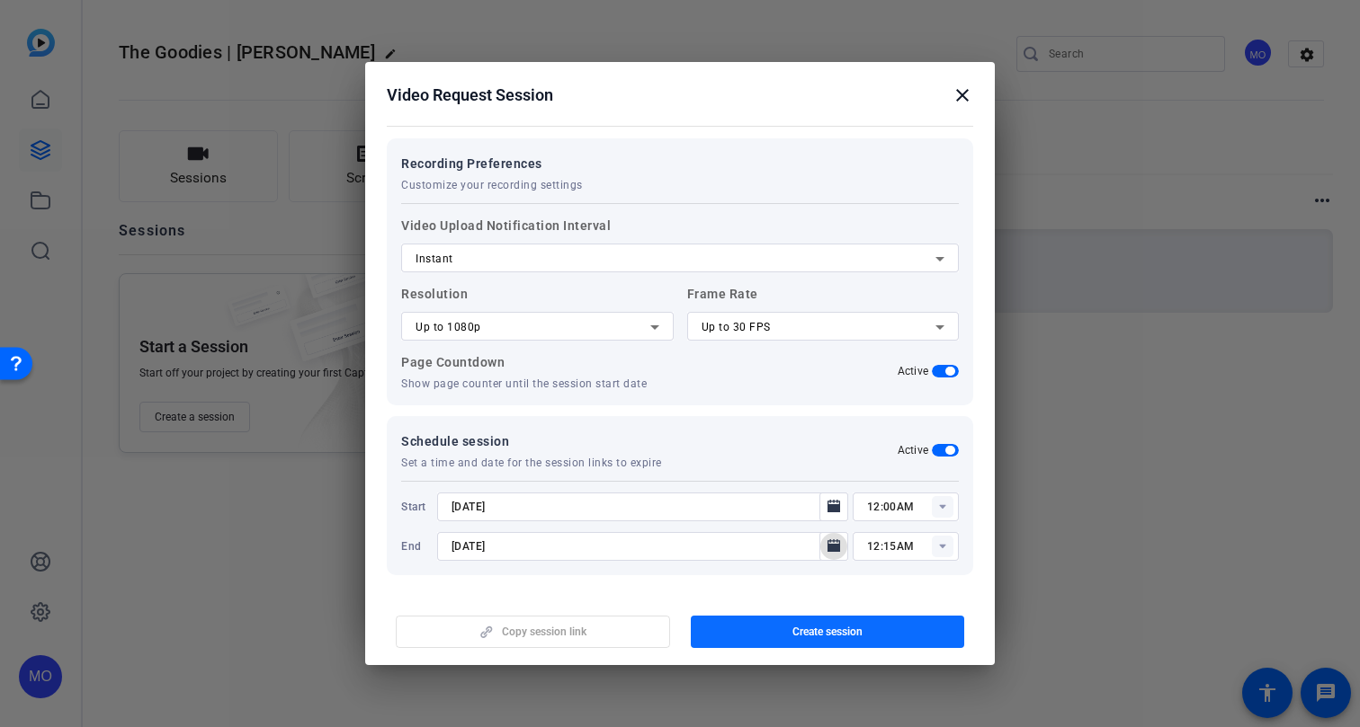
click at [798, 640] on span "button" at bounding box center [828, 632] width 274 height 43
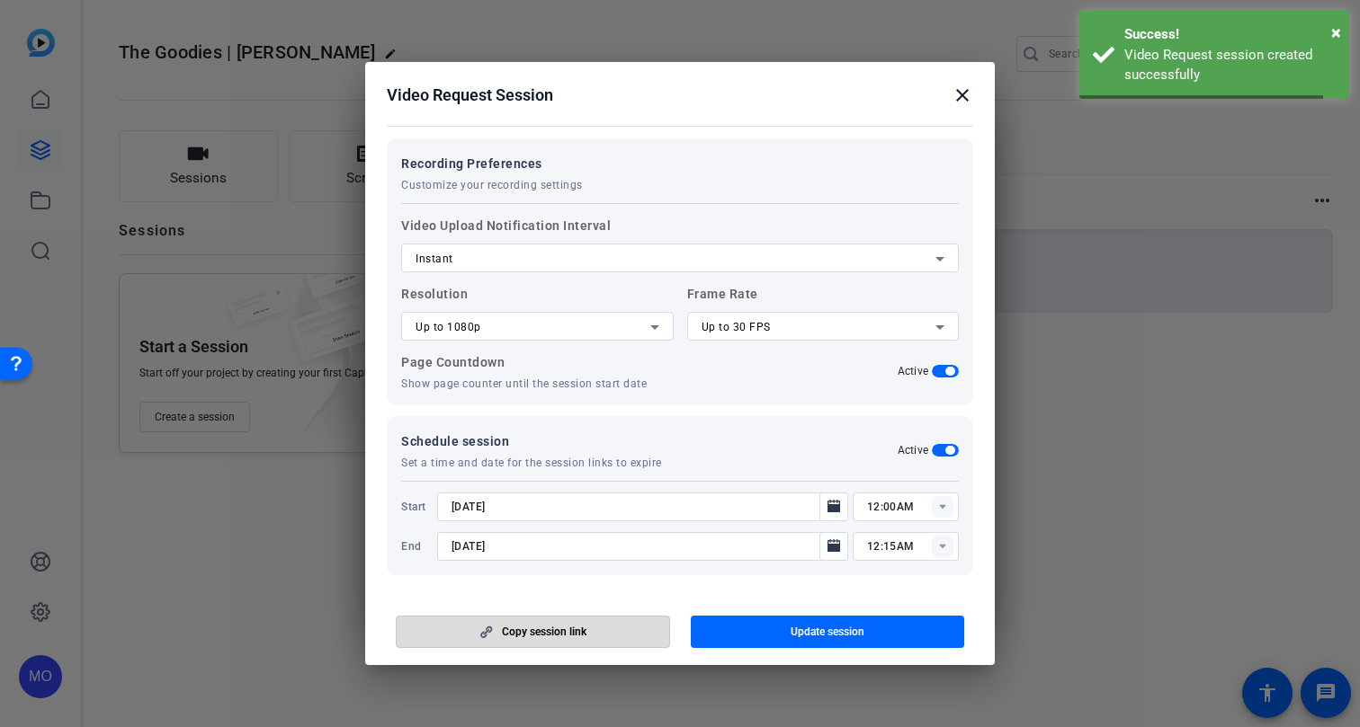
click at [613, 635] on span "button" at bounding box center [533, 632] width 272 height 43
